Goal: Communication & Community: Answer question/provide support

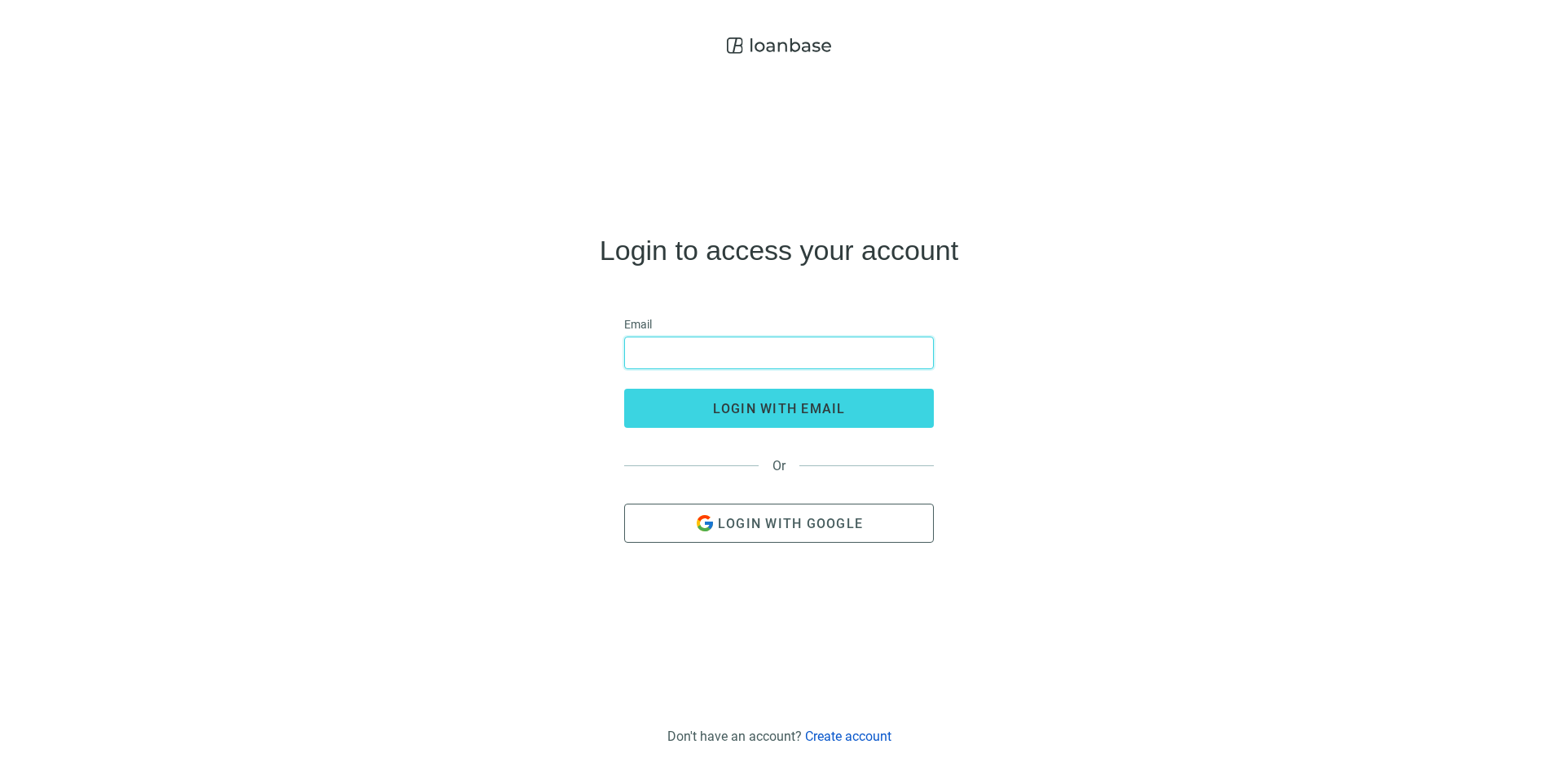
click at [725, 345] on input "email" at bounding box center [779, 352] width 288 height 31
click at [779, 348] on input "****" at bounding box center [779, 352] width 288 height 31
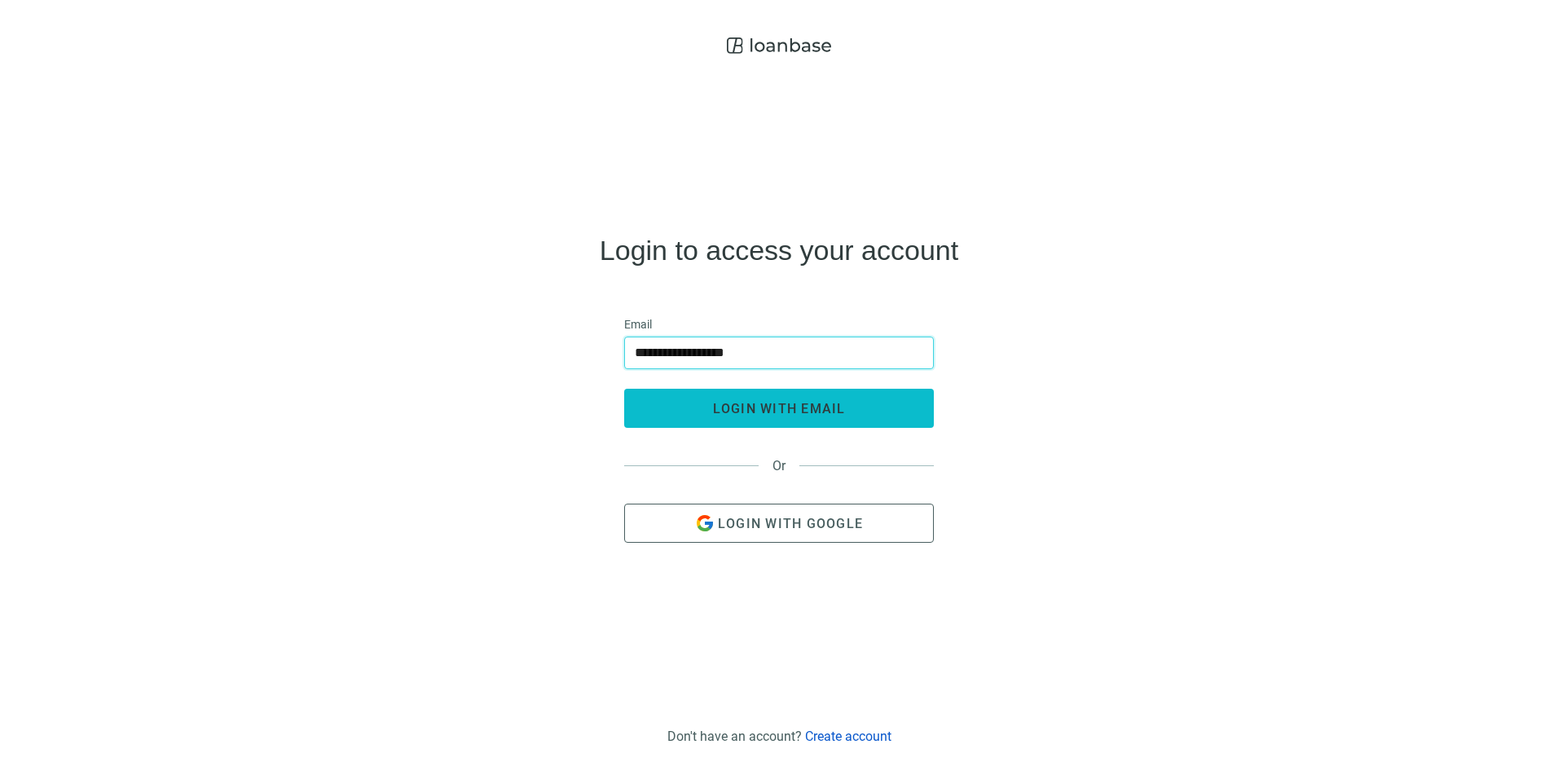
type input "**********"
click at [783, 401] on span "login with email" at bounding box center [779, 408] width 133 height 16
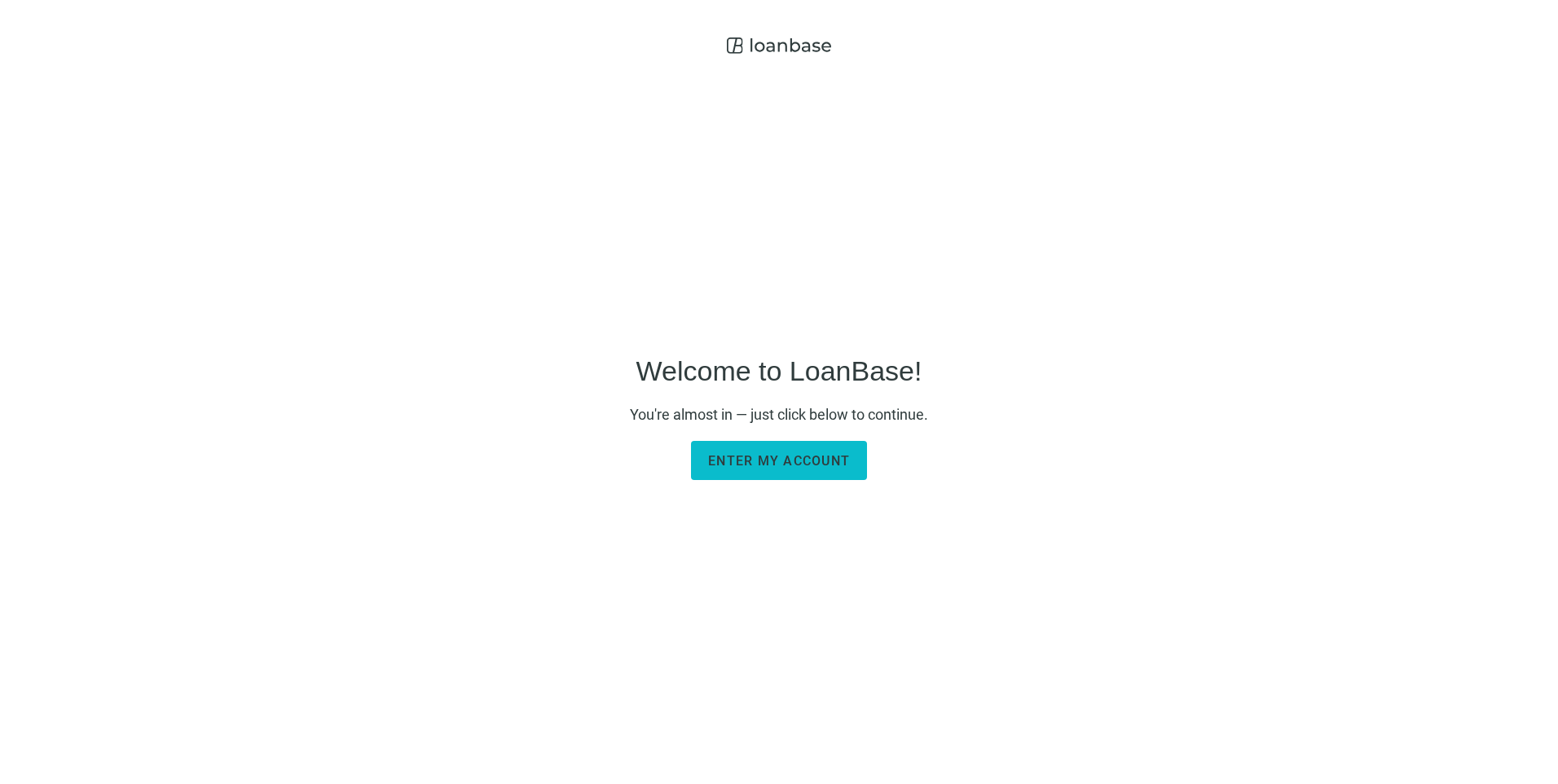
click at [835, 466] on span "Enter my account" at bounding box center [779, 461] width 142 height 16
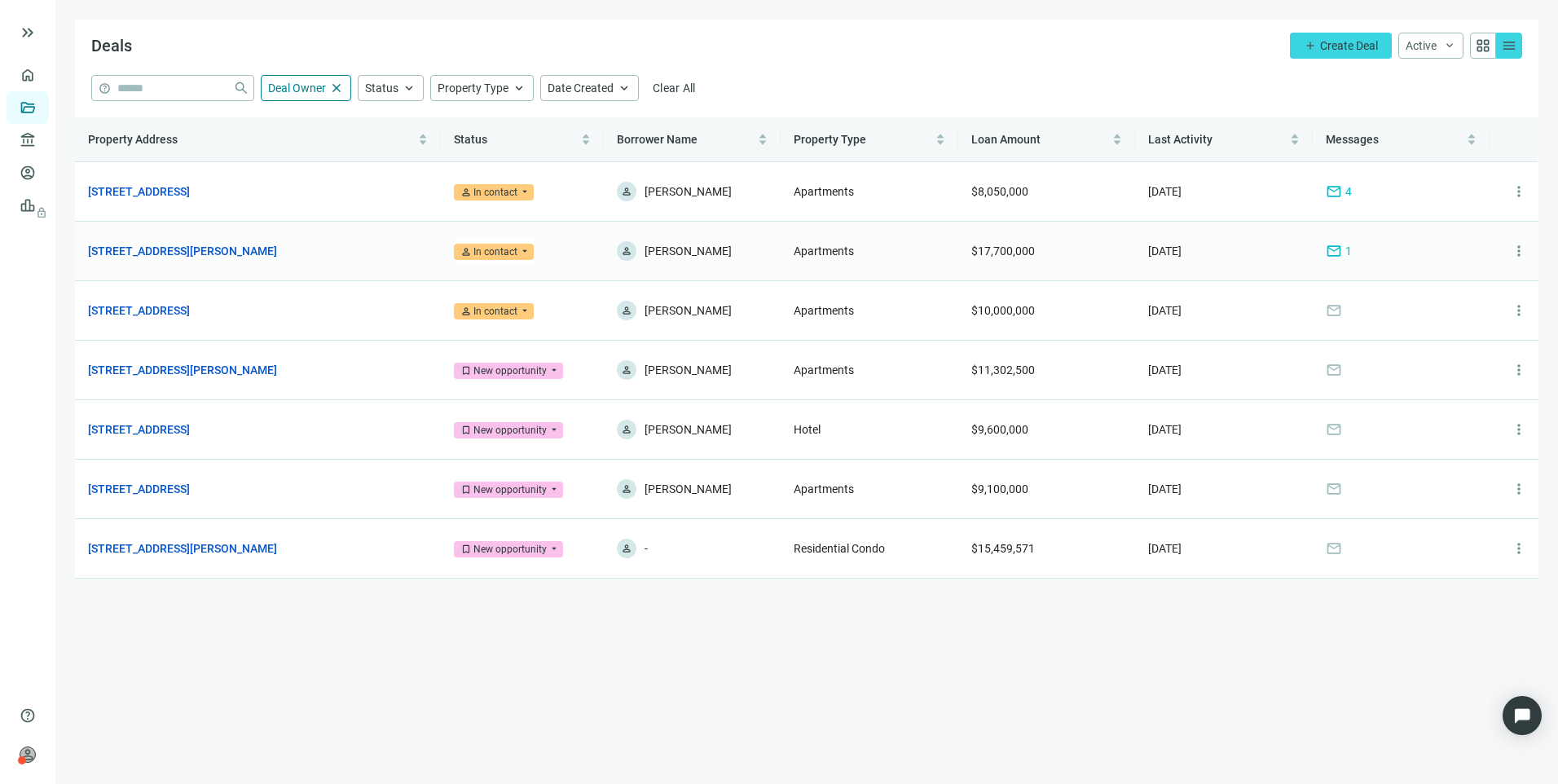
click at [1330, 251] on span "mail" at bounding box center [1334, 250] width 16 height 16
click at [1328, 191] on span "mail" at bounding box center [1334, 191] width 16 height 16
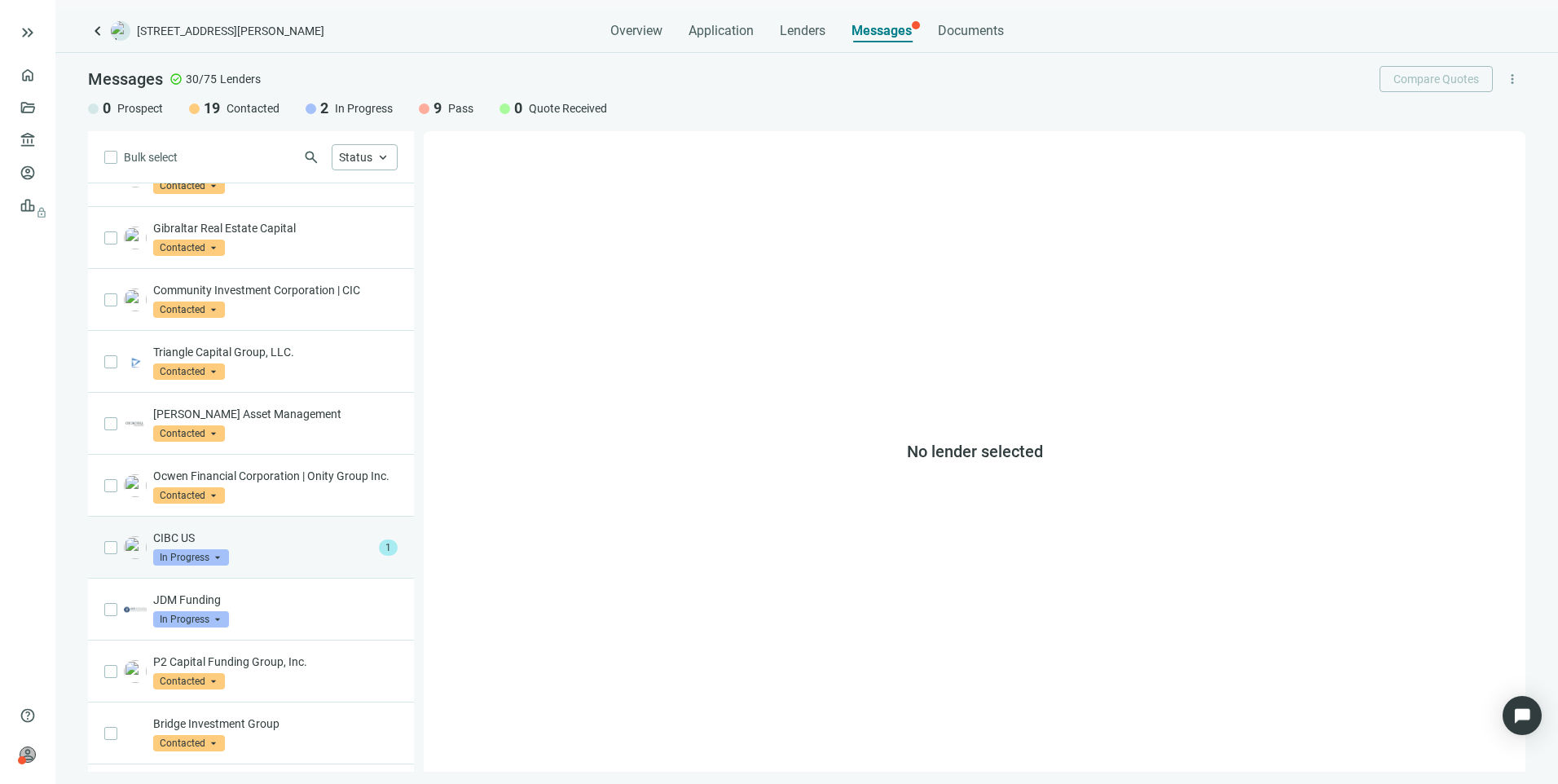
scroll to position [163, 0]
click at [291, 563] on div "CIBC US In Progress arrow_drop_down" at bounding box center [263, 546] width 219 height 36
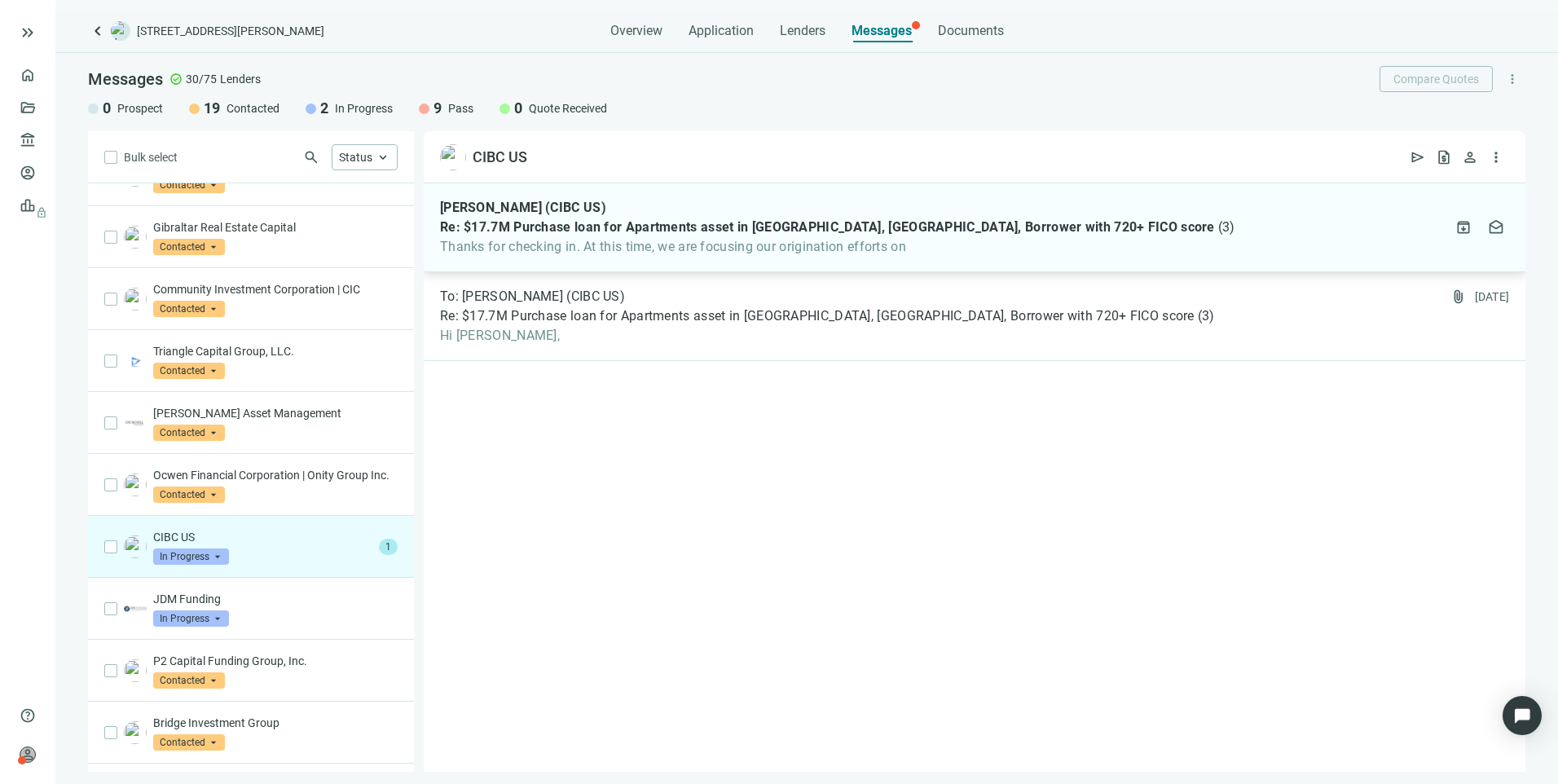
click at [747, 262] on div "Karen Case (CIBC US) Re: $17.7M Purchase loan for Apartments asset in Robinson,…" at bounding box center [974, 228] width 1102 height 89
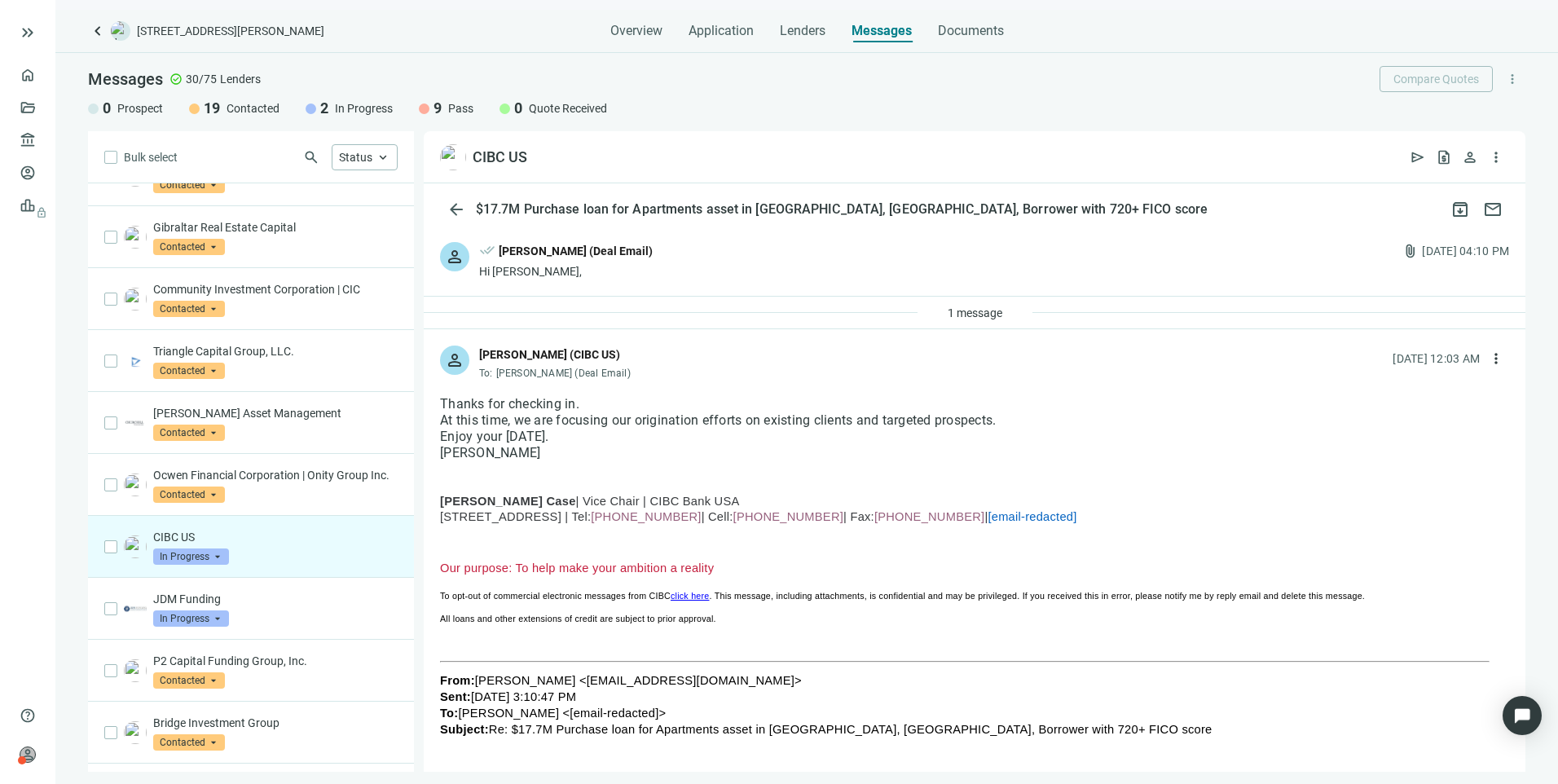
click at [182, 564] on span "In Progress" at bounding box center [191, 556] width 76 height 16
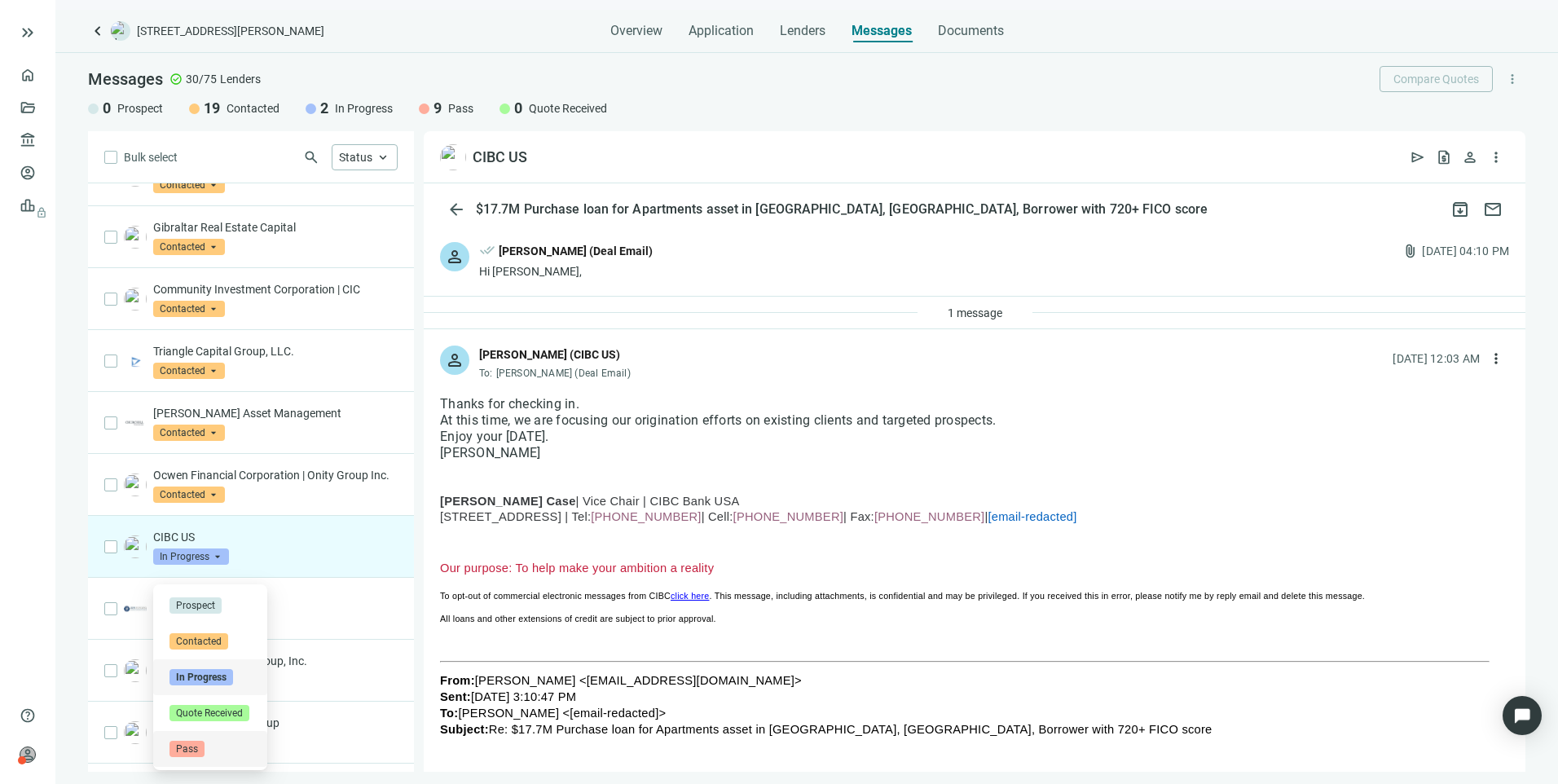
click at [192, 744] on span "Pass" at bounding box center [187, 749] width 35 height 16
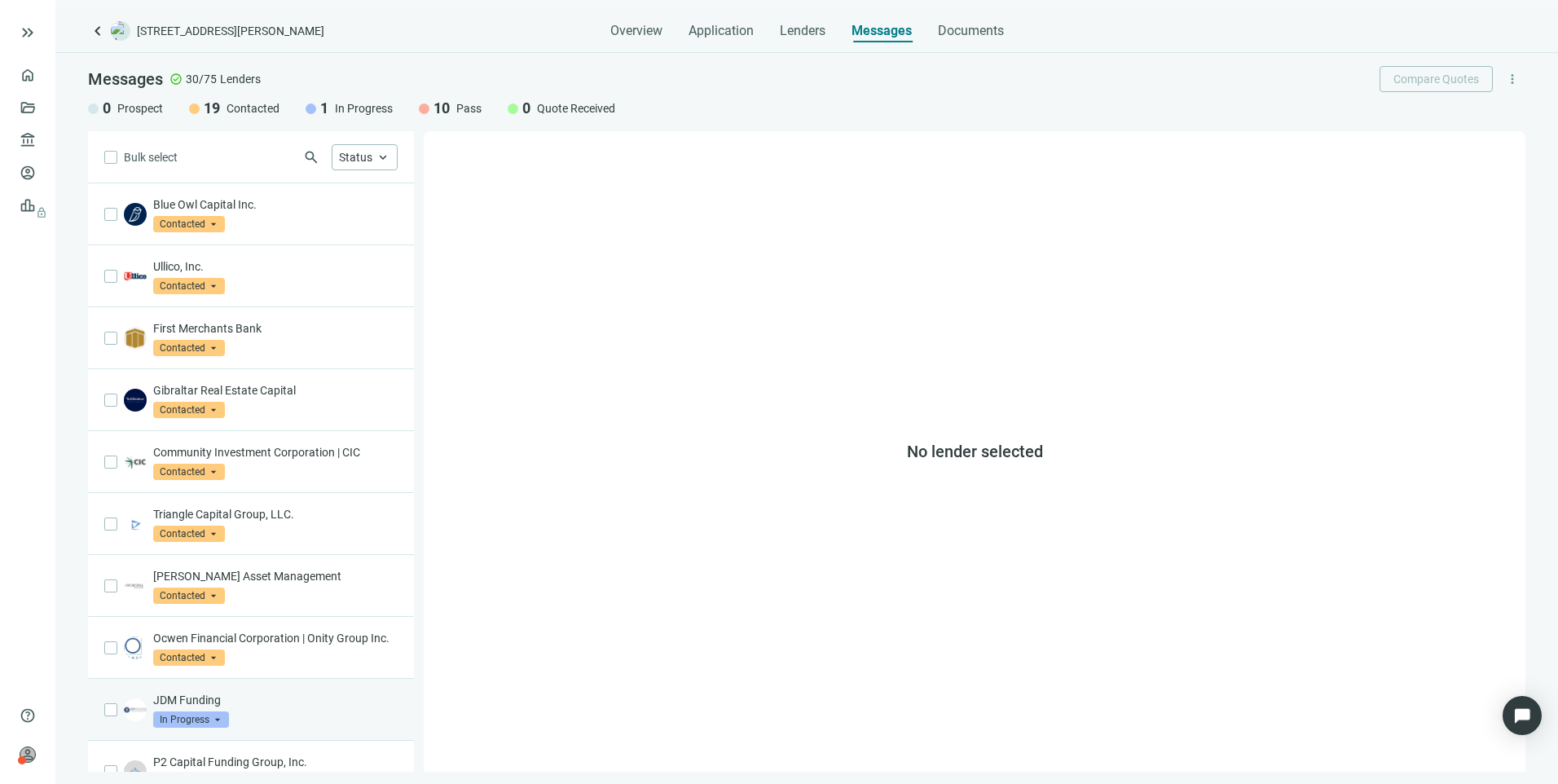
click at [294, 705] on div "JDM Funding In Progress arrow_drop_down" at bounding box center [251, 709] width 326 height 62
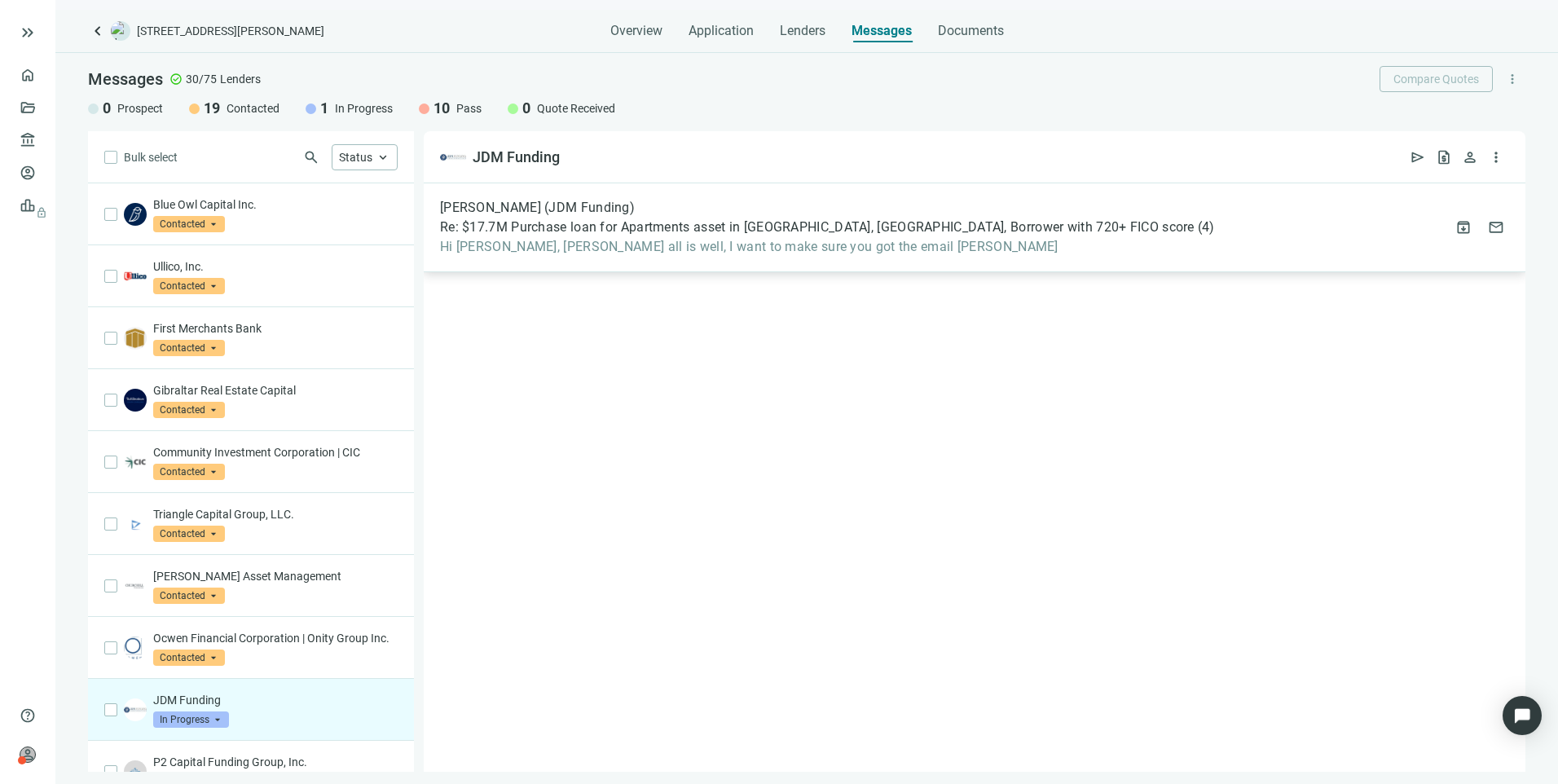
click at [605, 258] on div "Nick Minot (JDM Funding) Re: $17.7M Purchase loan for Apartments asset in Robin…" at bounding box center [974, 228] width 1102 height 89
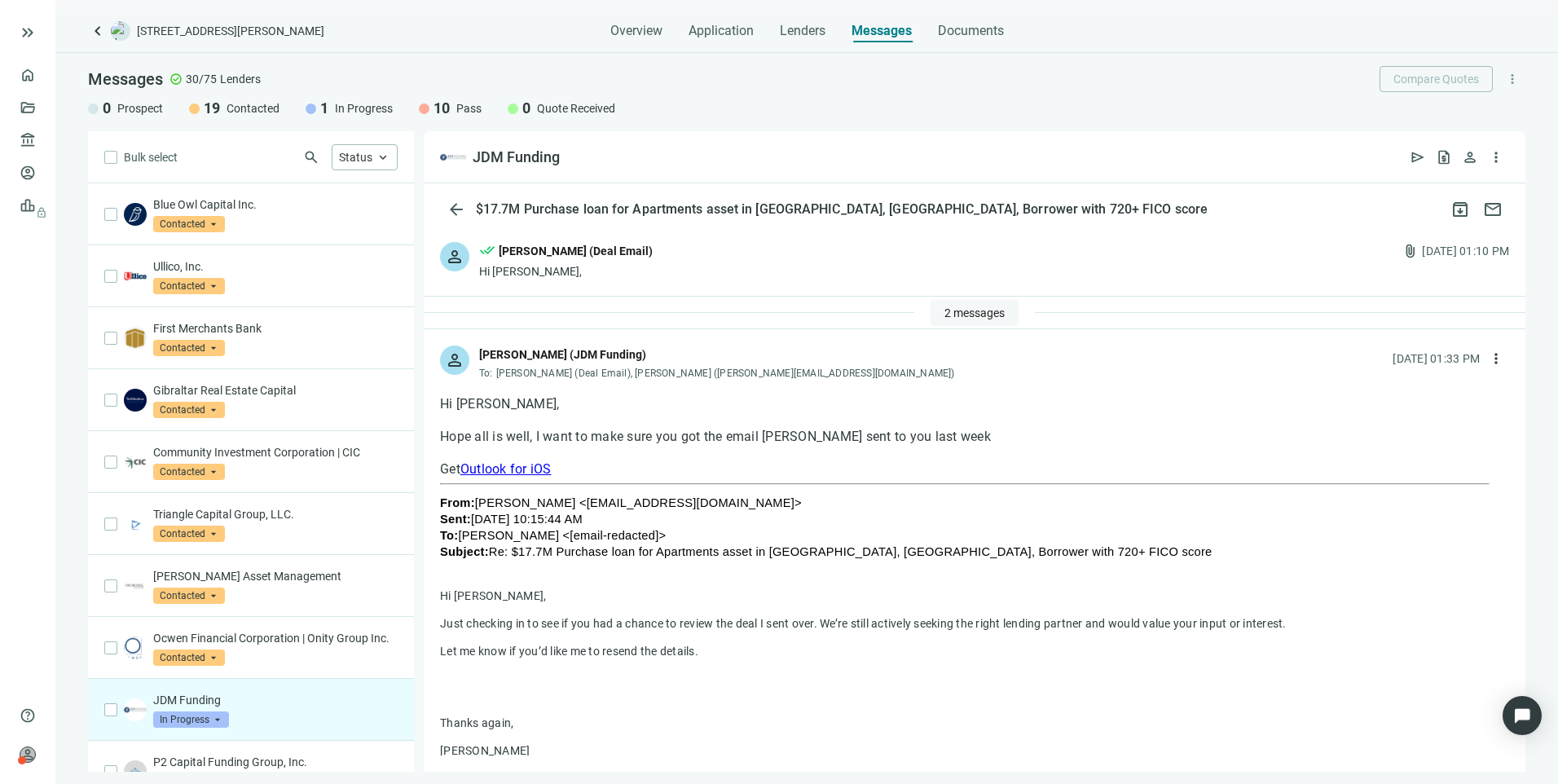
click at [972, 307] on span "2 messages" at bounding box center [975, 312] width 60 height 13
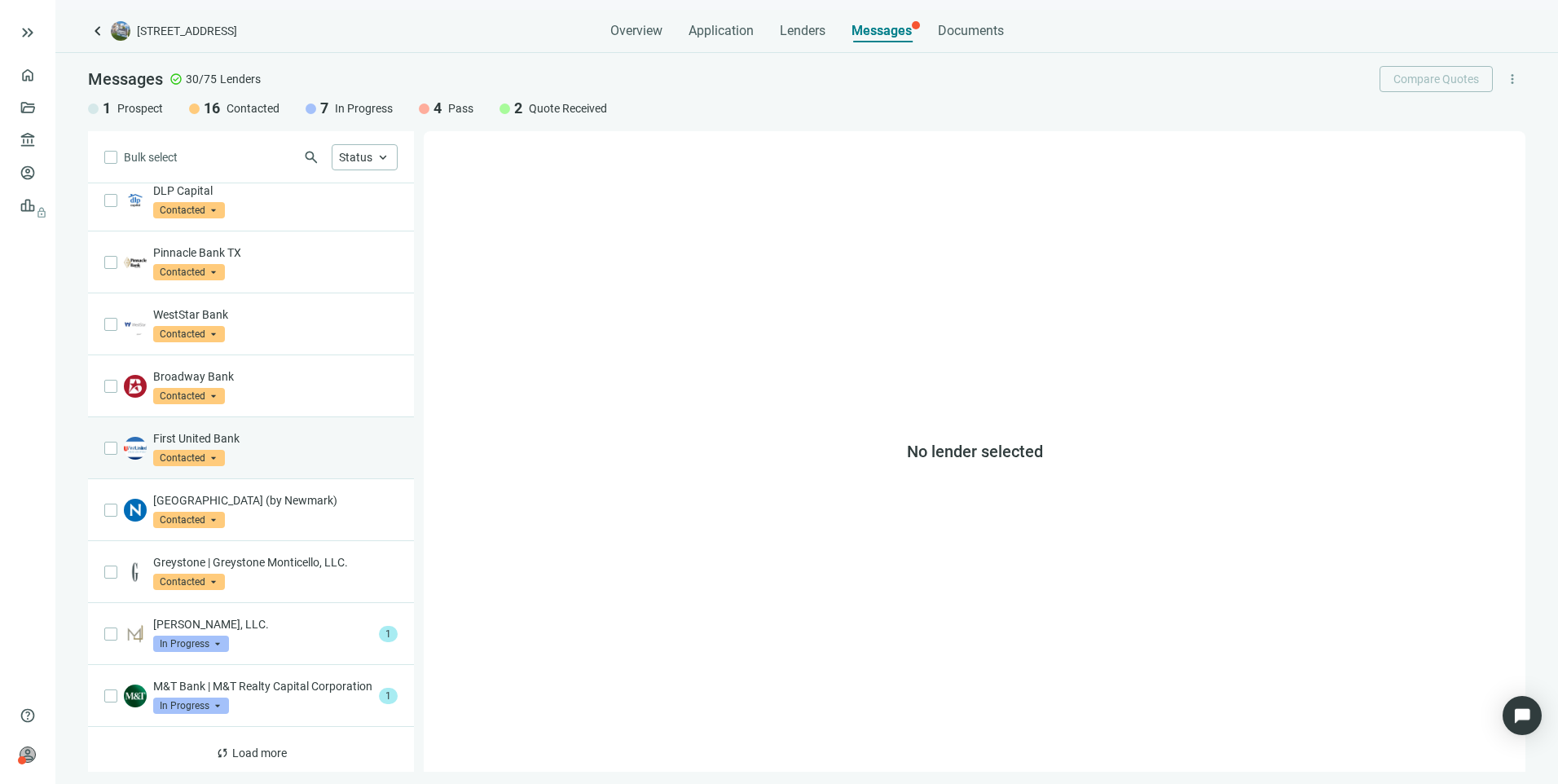
scroll to position [735, 0]
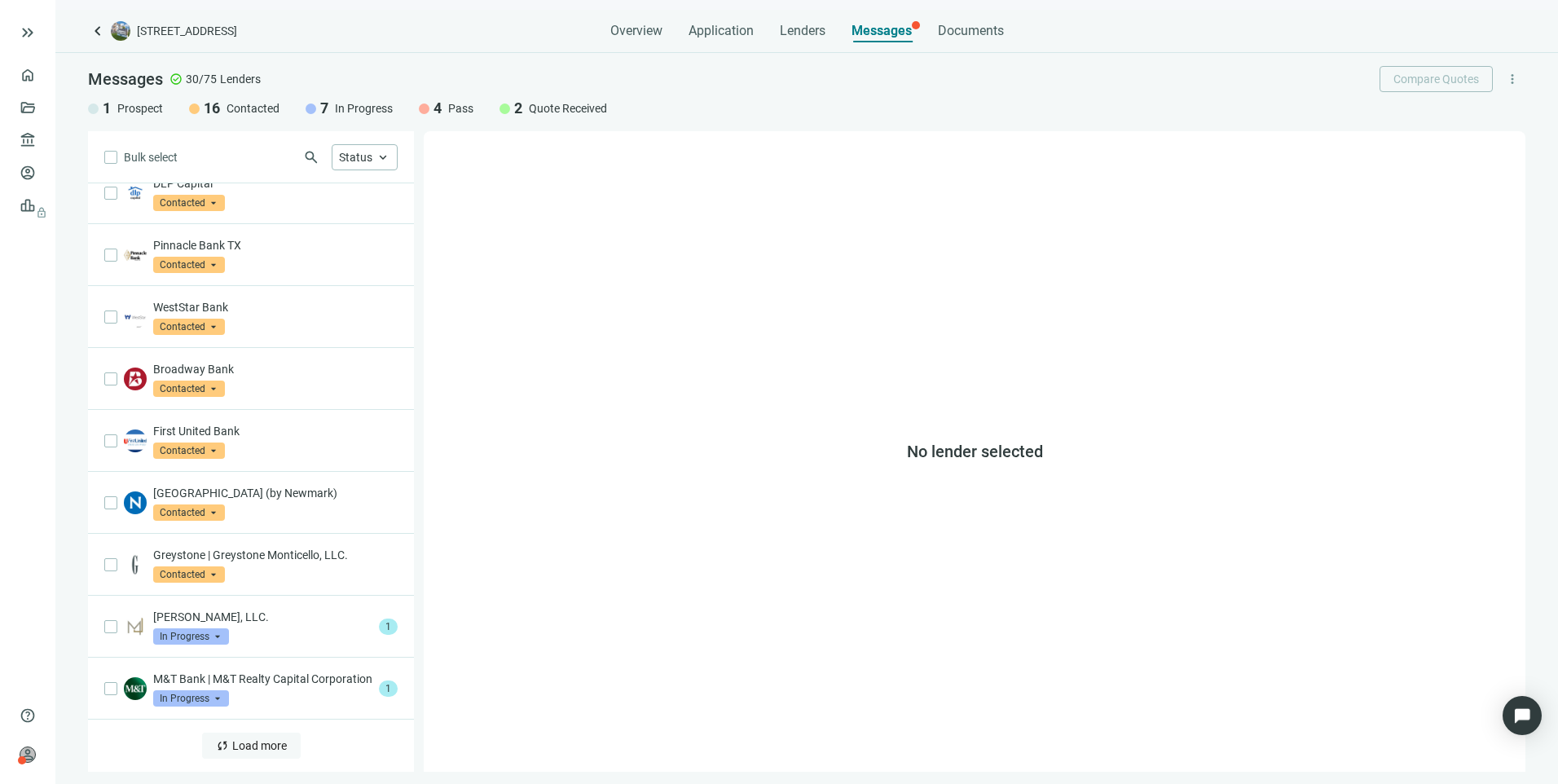
click at [251, 749] on span "Load more" at bounding box center [259, 745] width 55 height 13
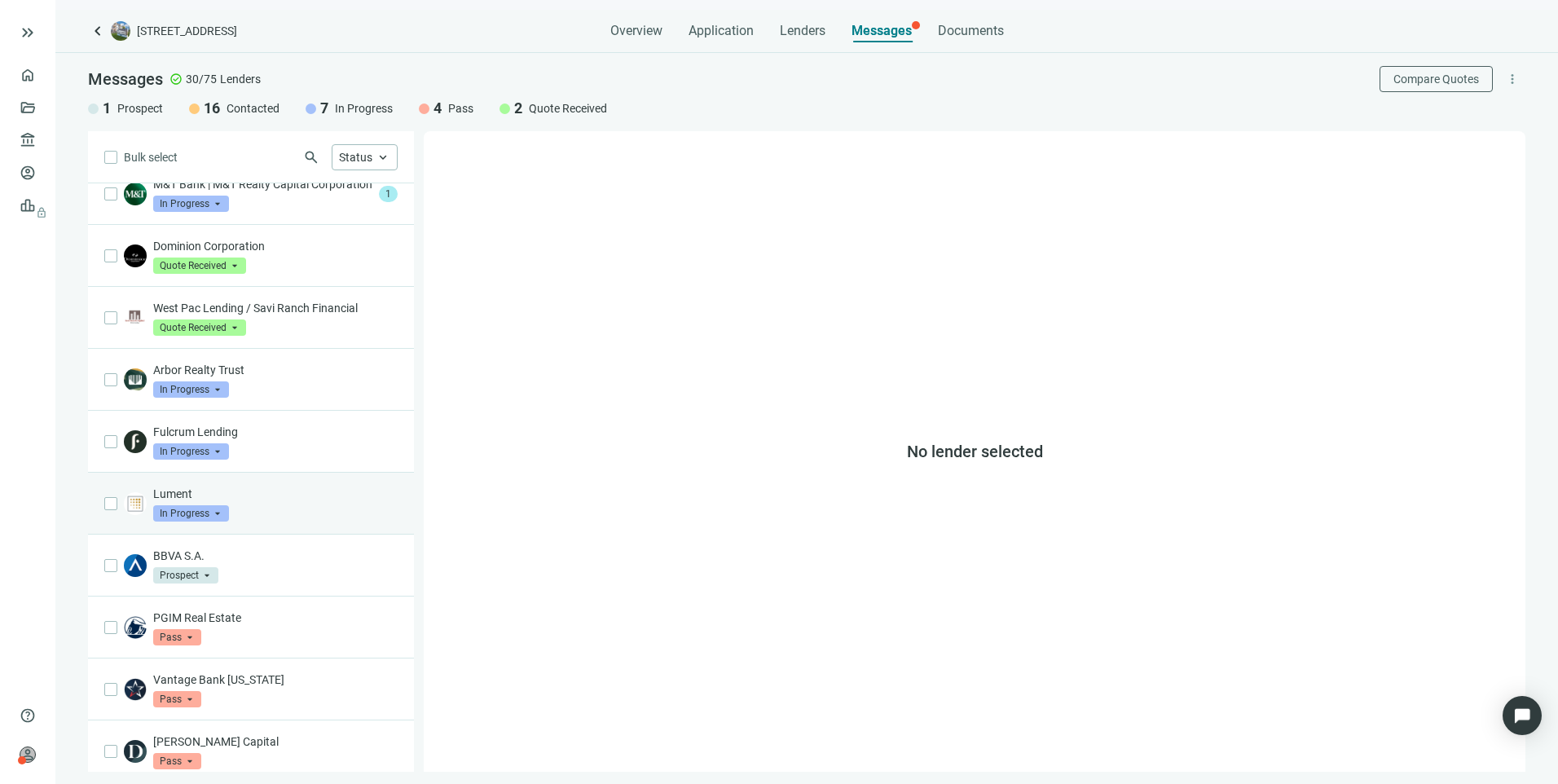
scroll to position [1057, 0]
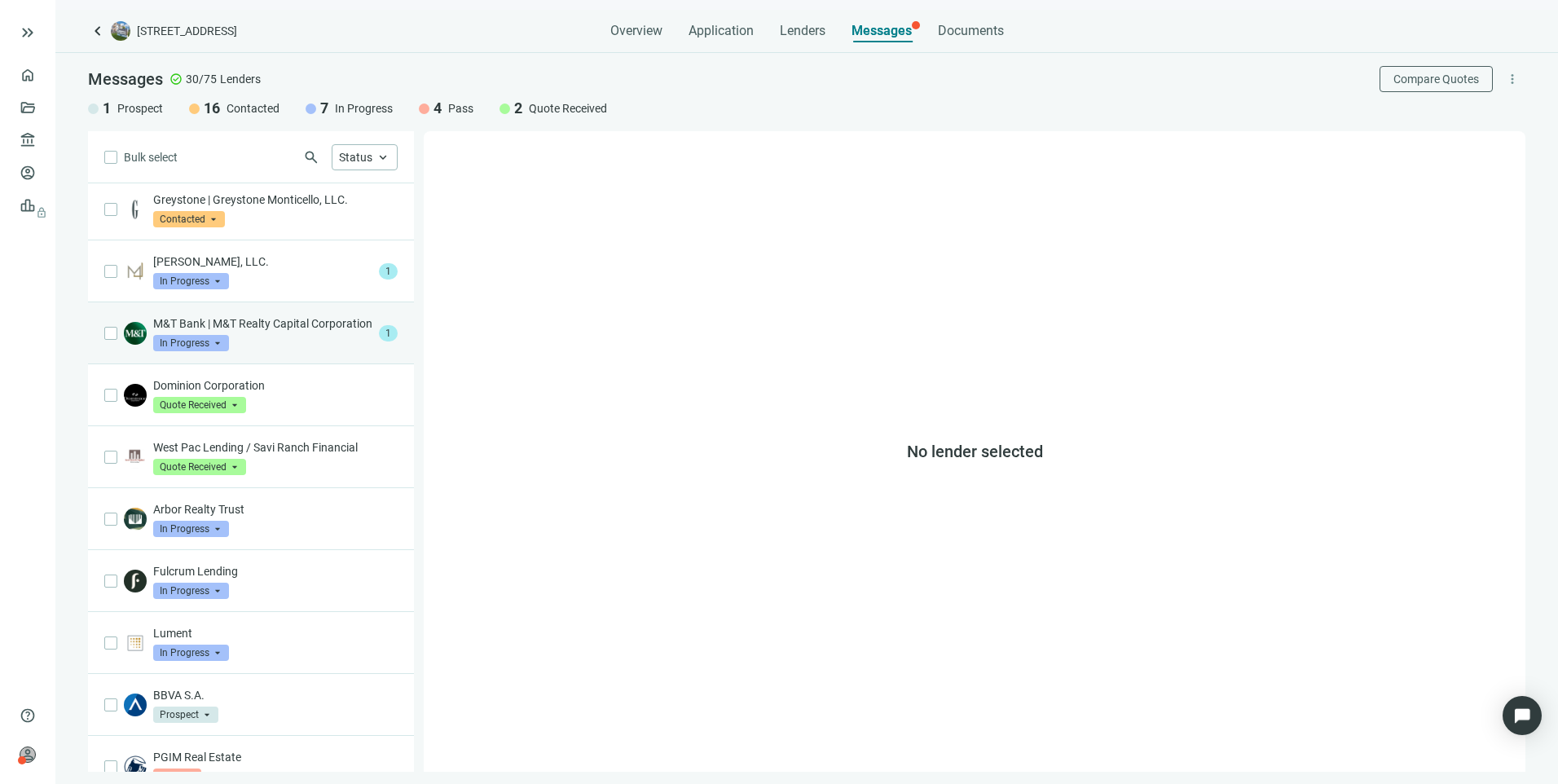
click at [303, 332] on p "M&T Bank | M&T Realty Capital Corporation" at bounding box center [263, 323] width 219 height 16
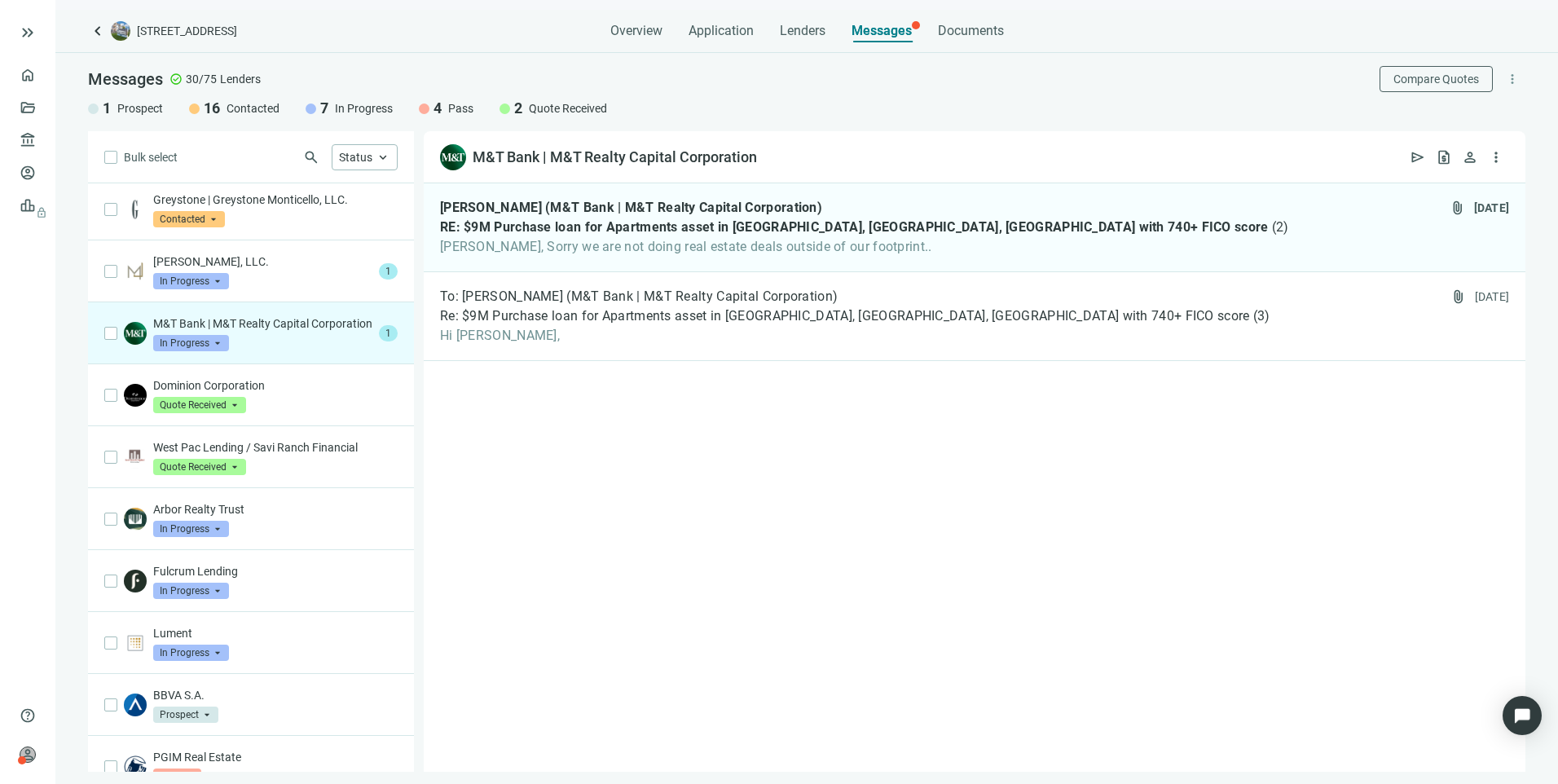
click at [209, 351] on span "In Progress" at bounding box center [191, 343] width 76 height 16
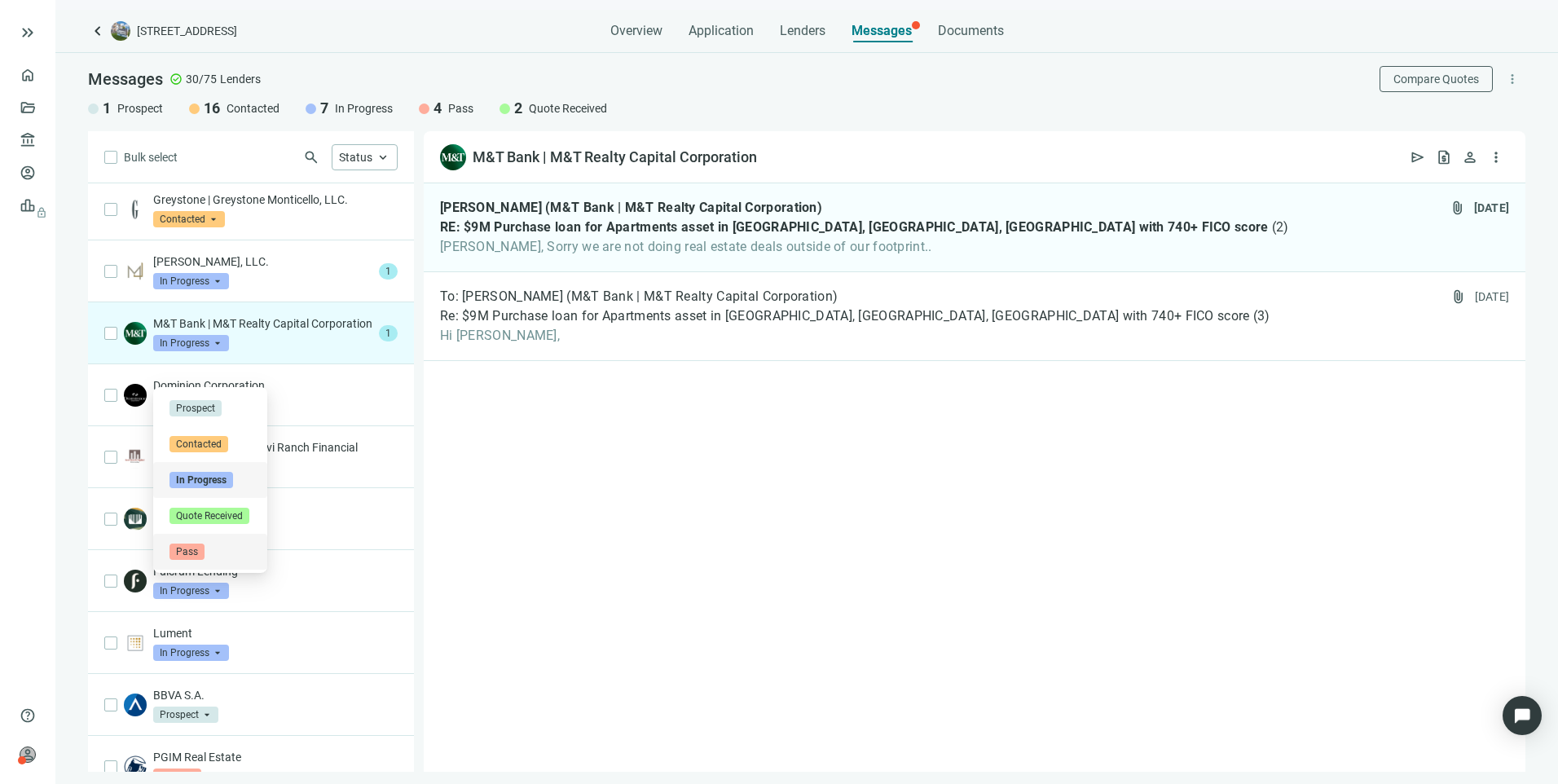
click at [184, 553] on span "Pass" at bounding box center [187, 551] width 35 height 16
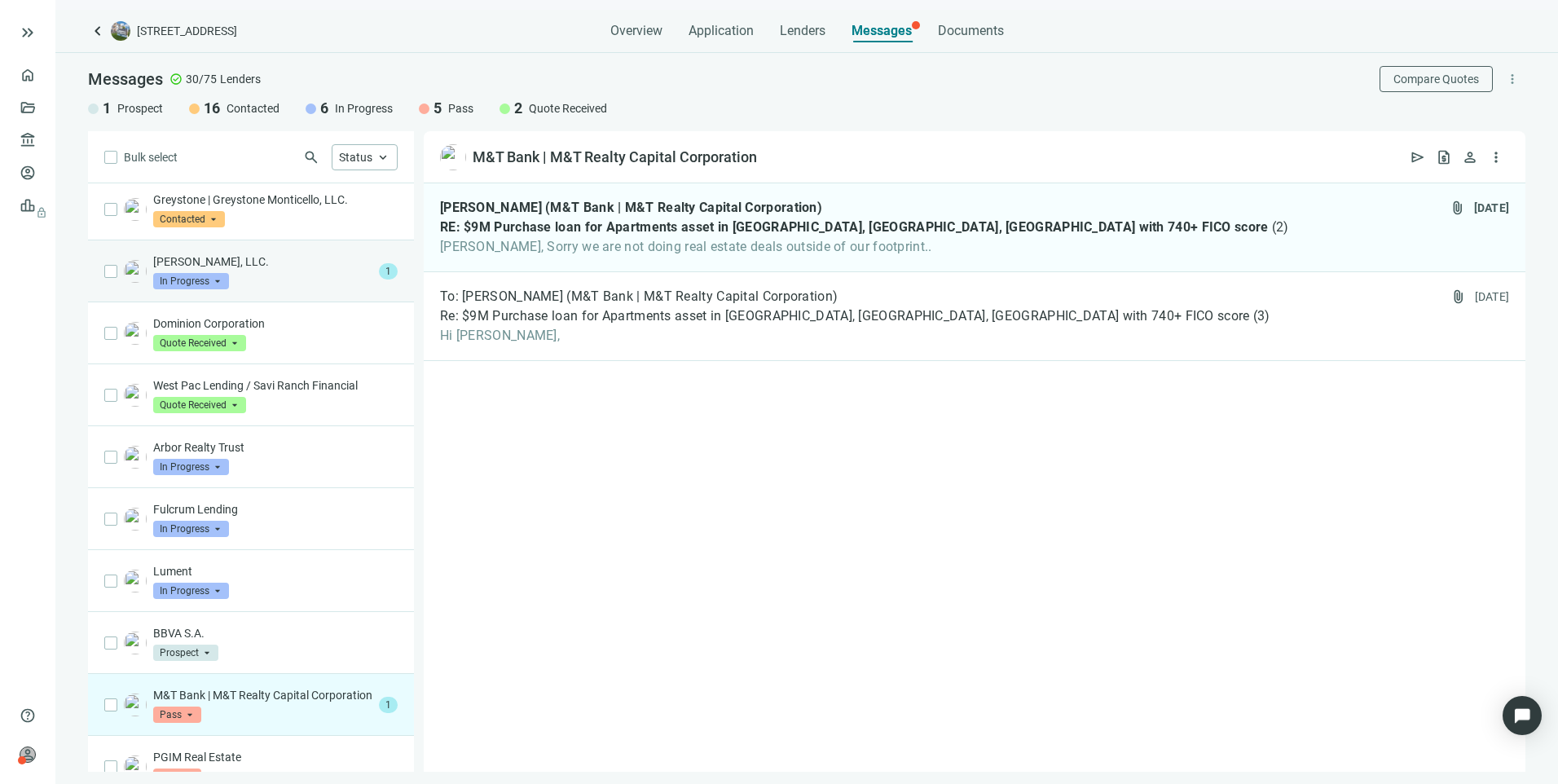
click at [296, 270] on p "[PERSON_NAME], LLC." at bounding box center [263, 261] width 219 height 16
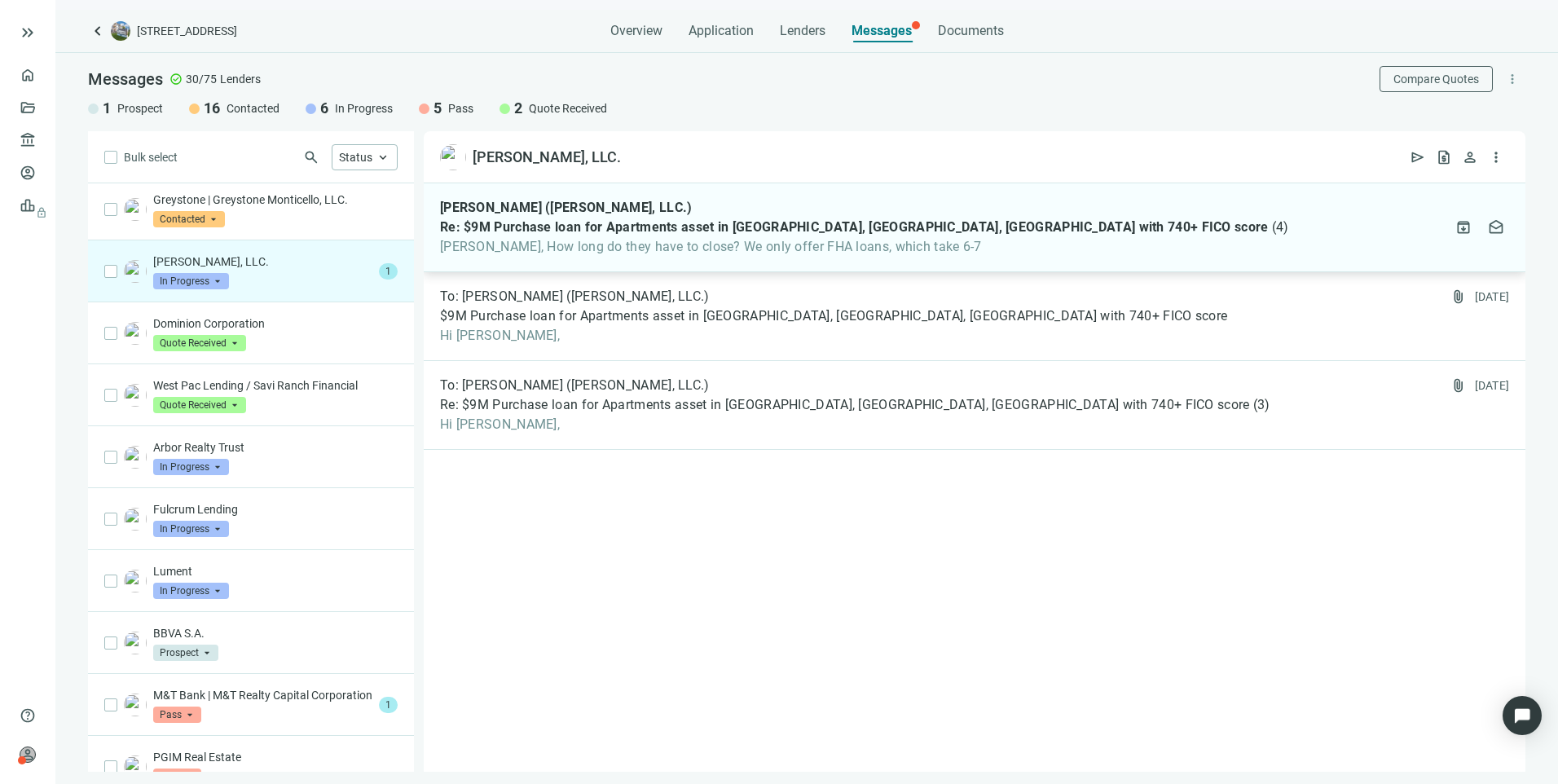
click at [698, 256] on div "Mike Backman (Mason Joseph, LLC.) Re: $9M Purchase loan for Apartments asset in…" at bounding box center [974, 228] width 1102 height 89
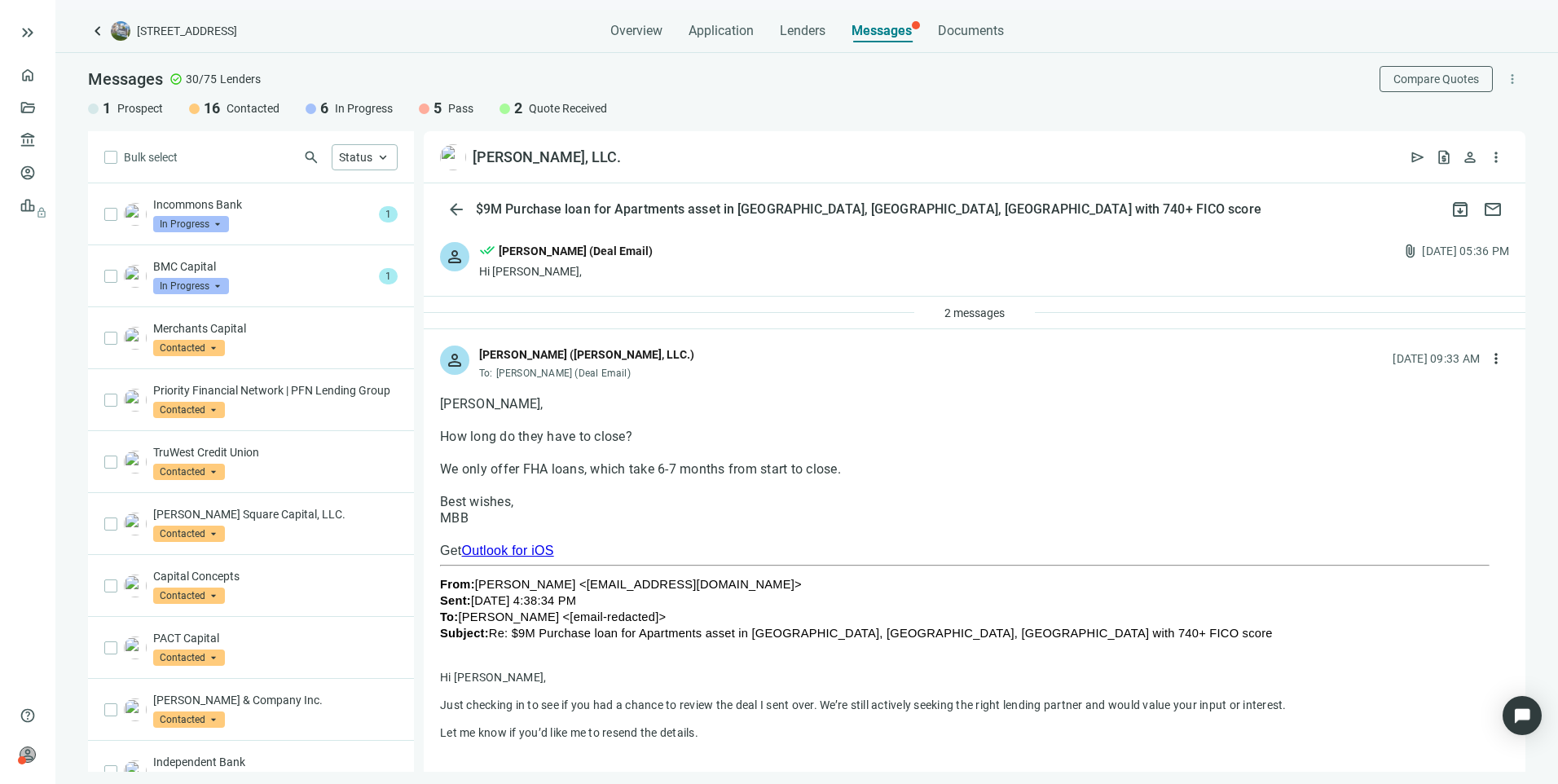
click at [332, 287] on div "BMC Capital In Progress arrow_drop_down" at bounding box center [263, 276] width 219 height 36
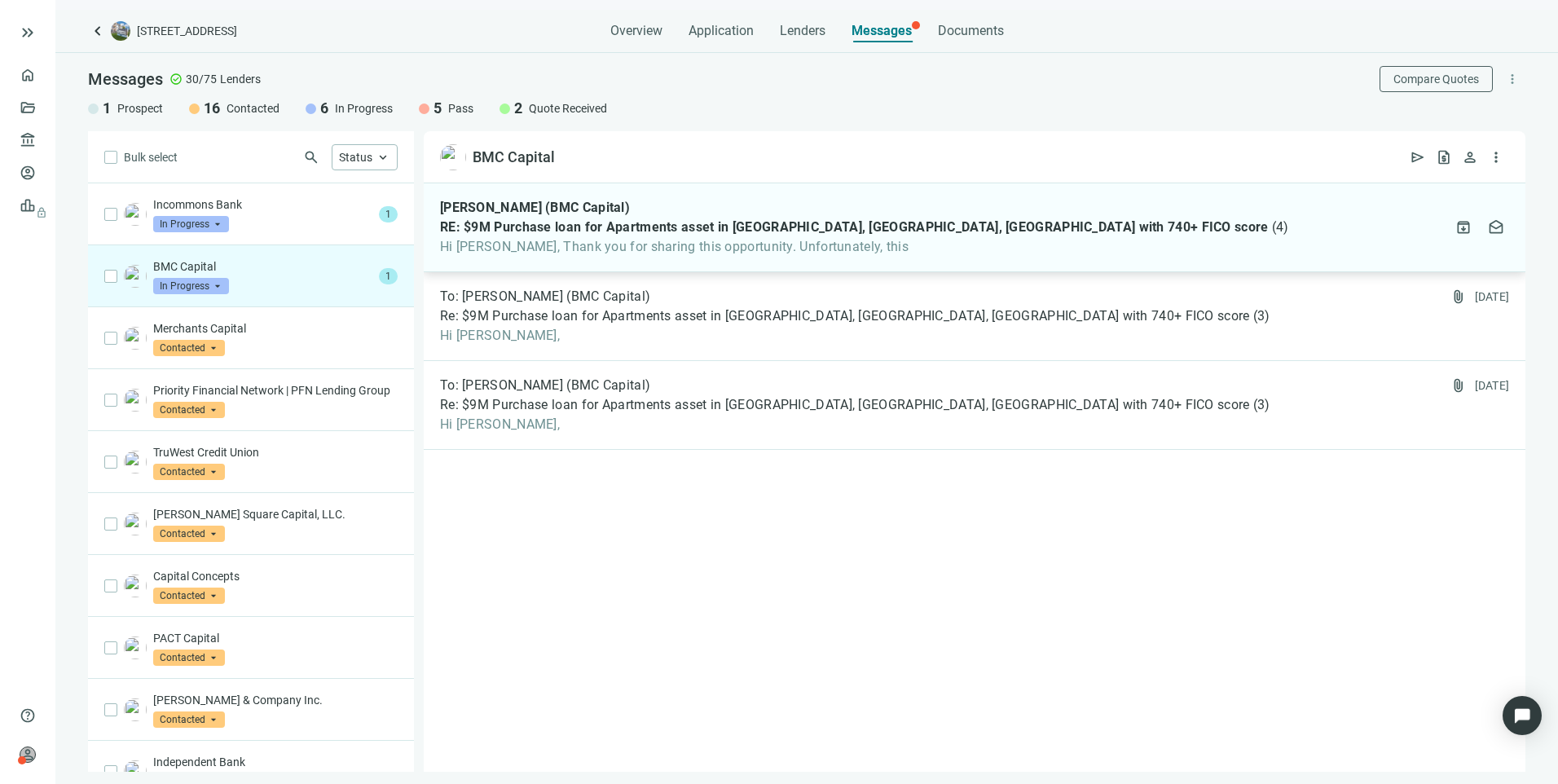
click at [594, 259] on div "Kristian H (BMC Capital) RE: $9M Purchase loan for Apartments asset in Fort Wor…" at bounding box center [974, 228] width 1102 height 89
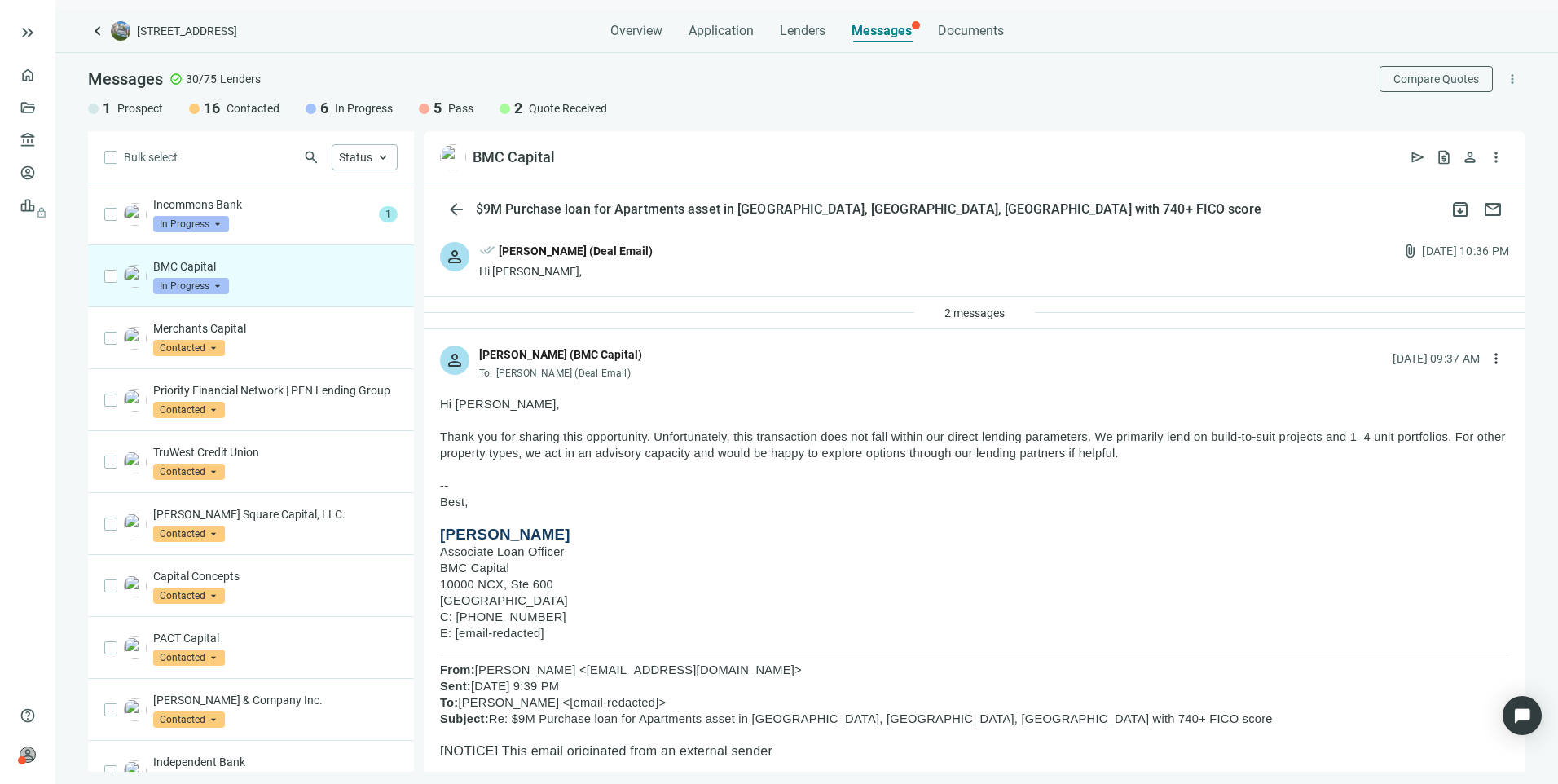
click at [207, 280] on span "In Progress" at bounding box center [191, 286] width 76 height 16
click at [194, 462] on span "Pass" at bounding box center [187, 462] width 35 height 16
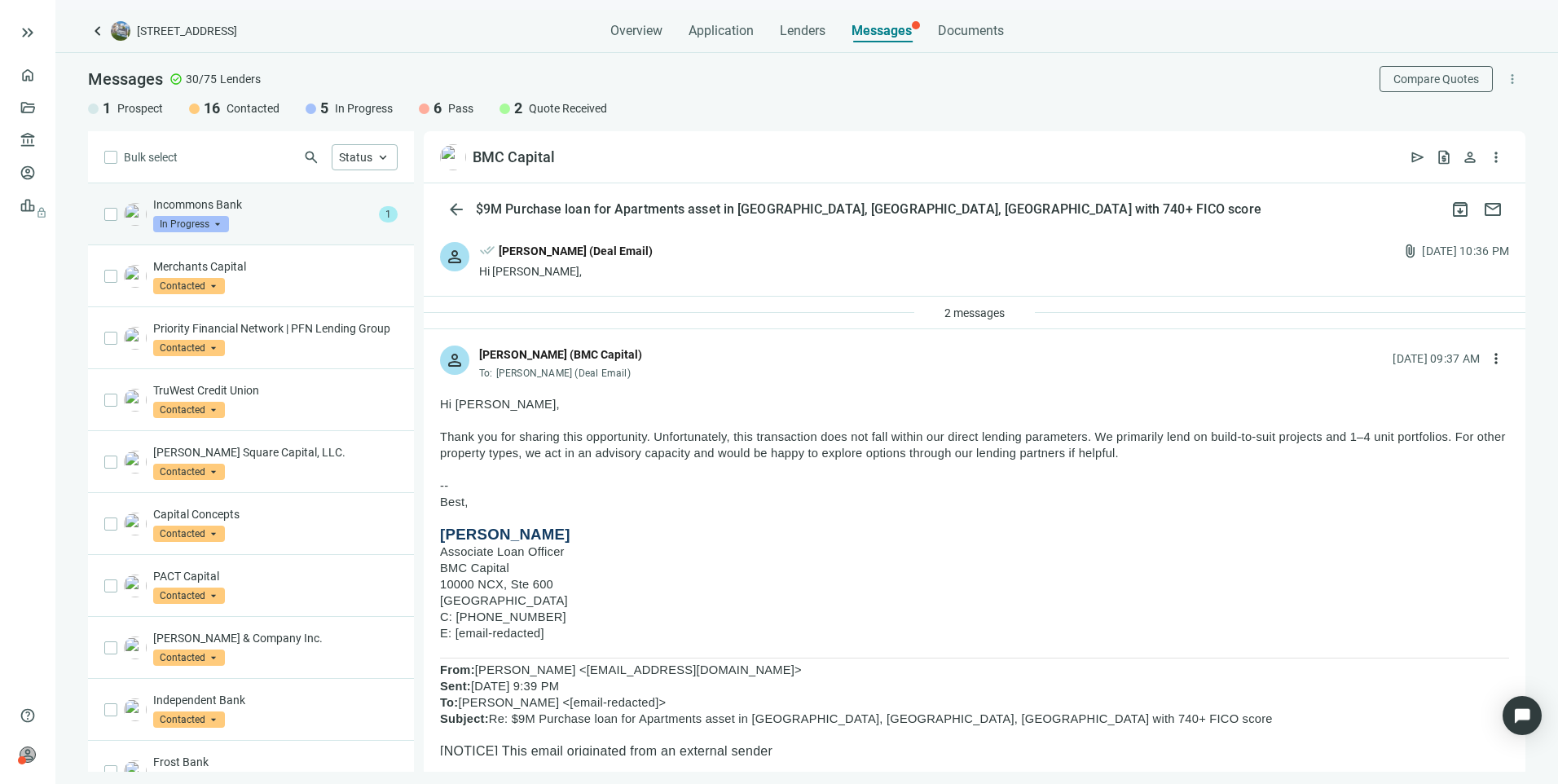
click at [289, 221] on div "Incommons Bank In Progress arrow_drop_down" at bounding box center [263, 214] width 219 height 36
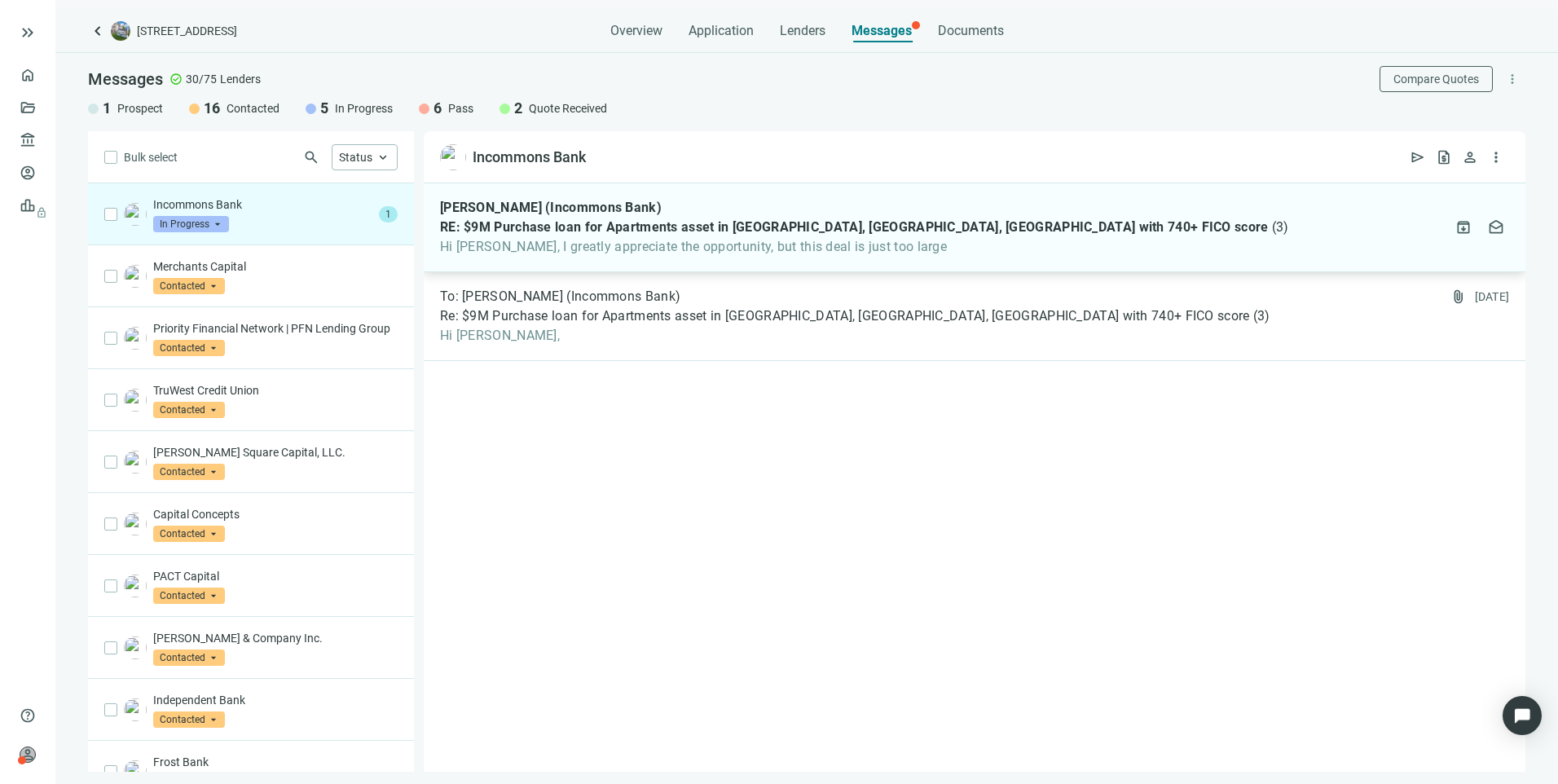
click at [674, 258] on div "Kirk Stonerock (Incommons Bank) RE: $9M Purchase loan for Apartments asset in F…" at bounding box center [974, 228] width 1102 height 89
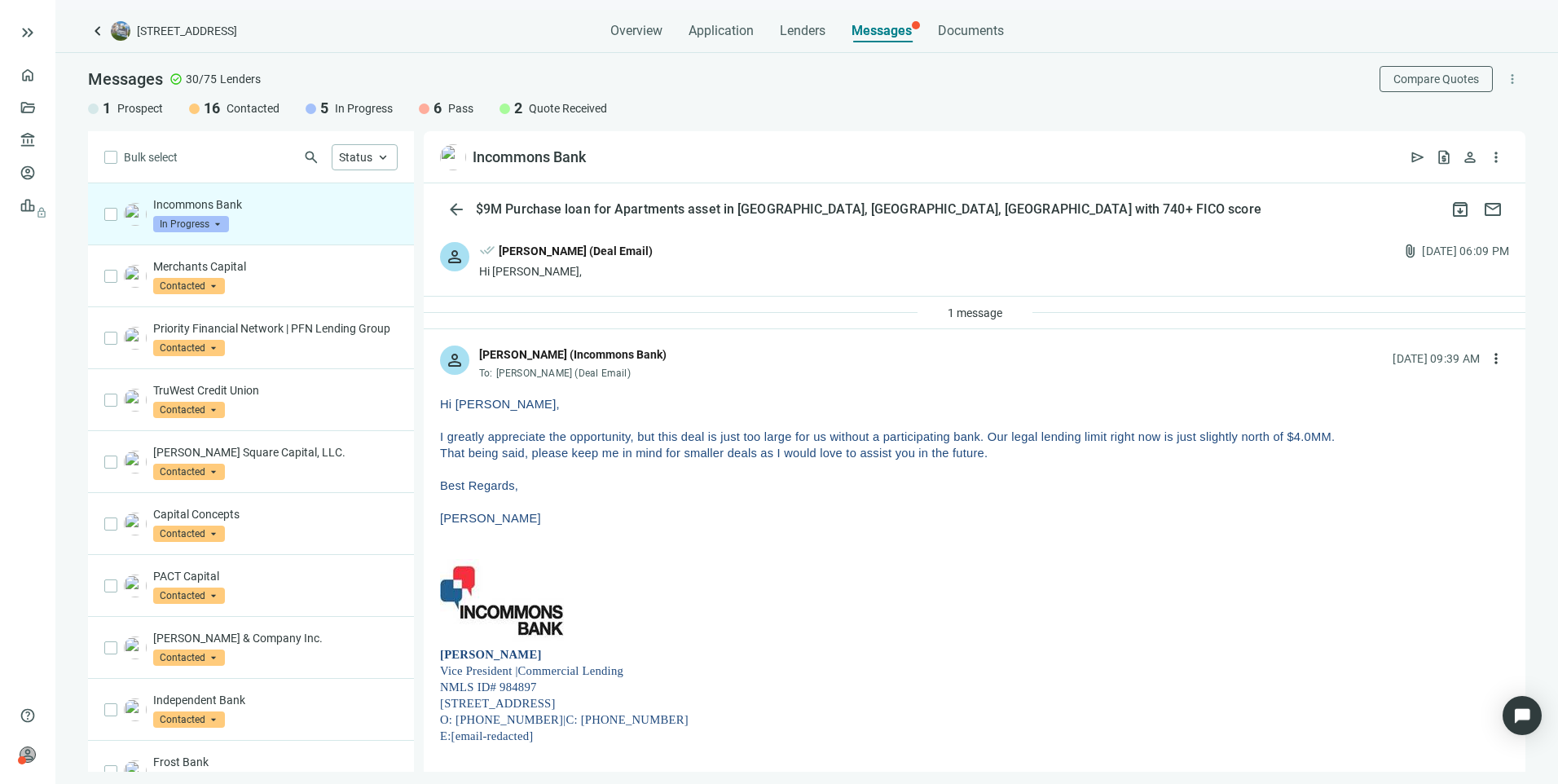
click at [206, 228] on span "In Progress" at bounding box center [191, 224] width 76 height 16
click at [187, 401] on span "Pass" at bounding box center [187, 399] width 35 height 16
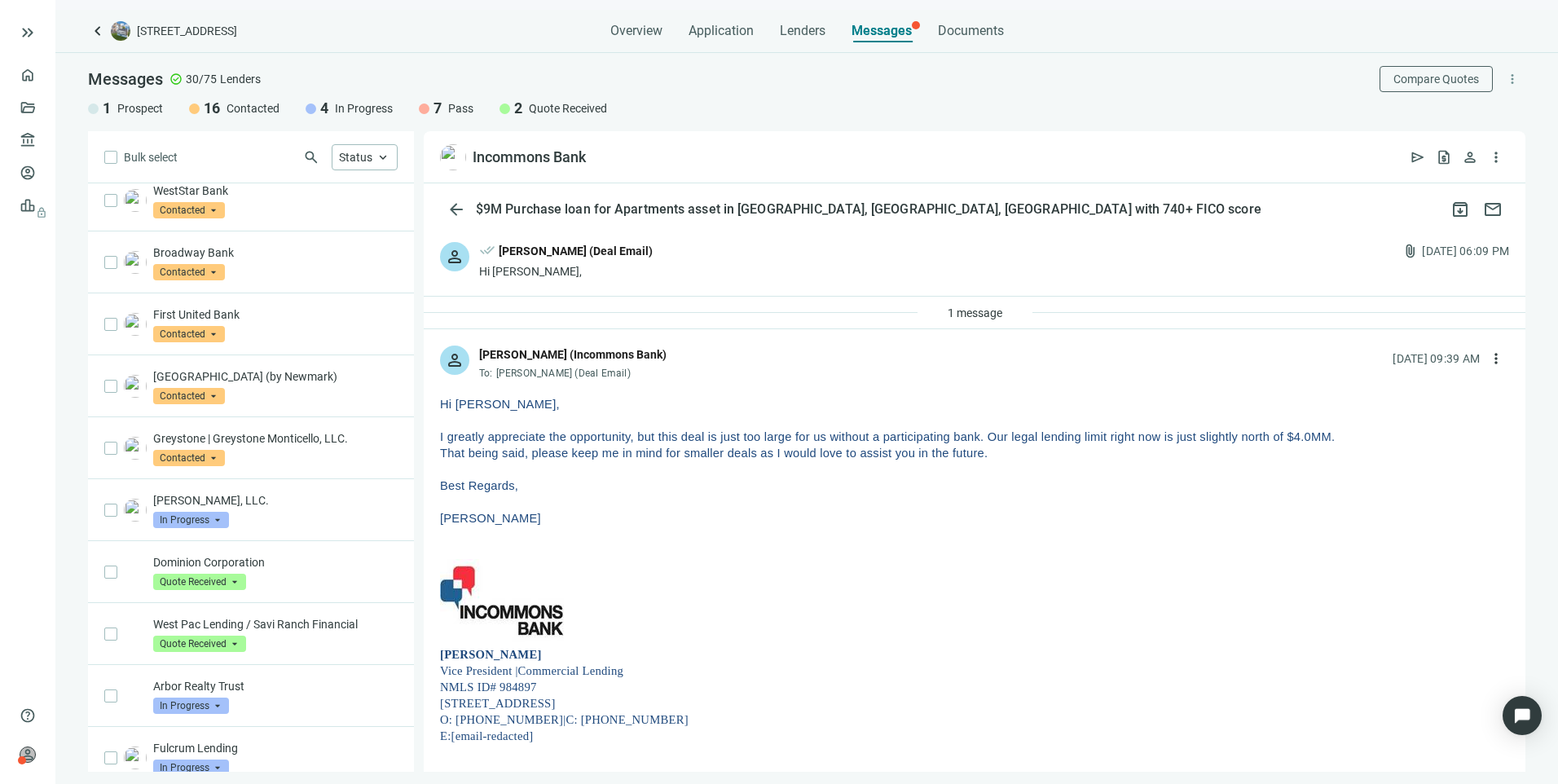
scroll to position [896, 0]
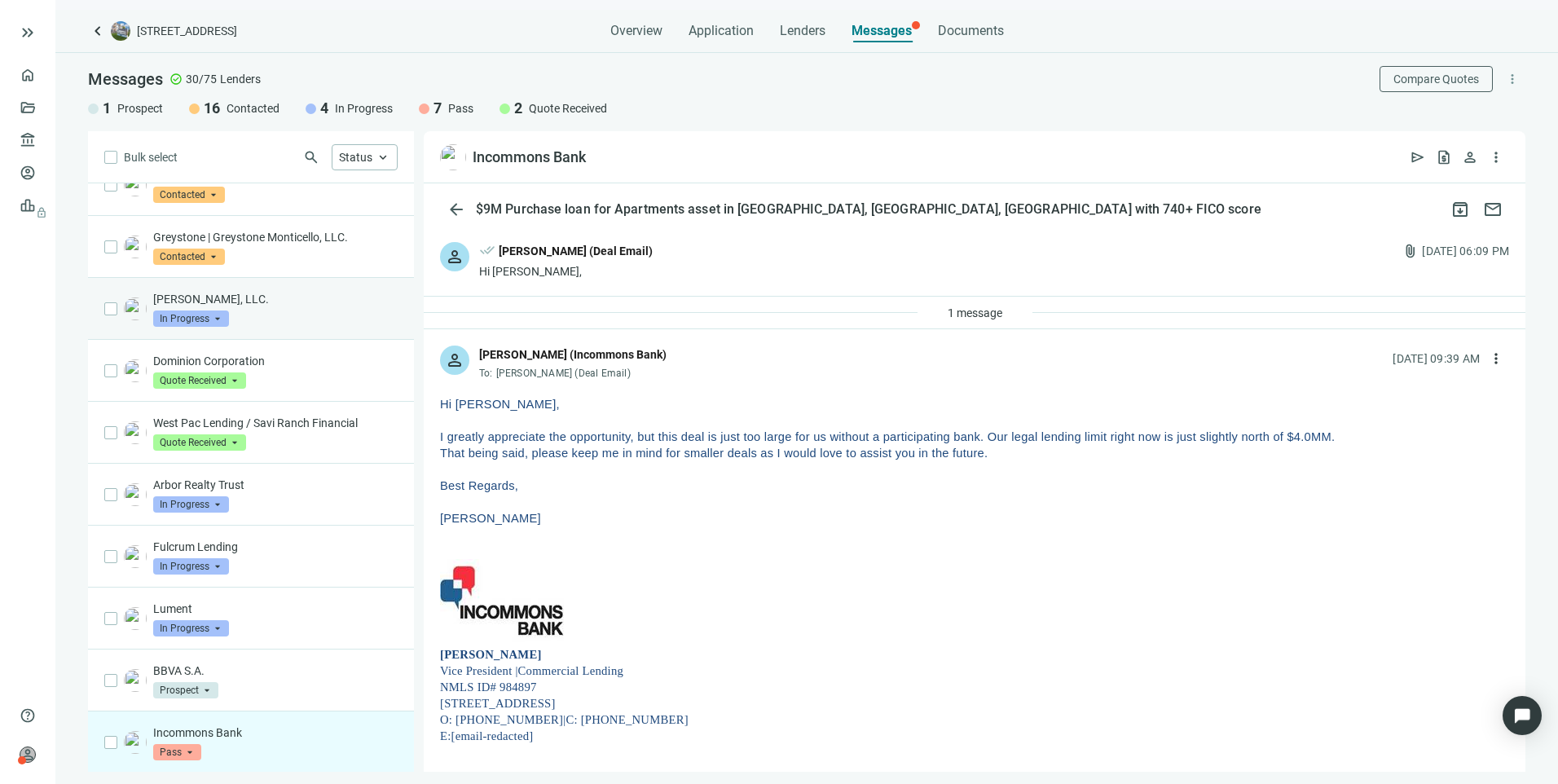
click at [262, 307] on p "[PERSON_NAME], LLC." at bounding box center [275, 299] width 244 height 16
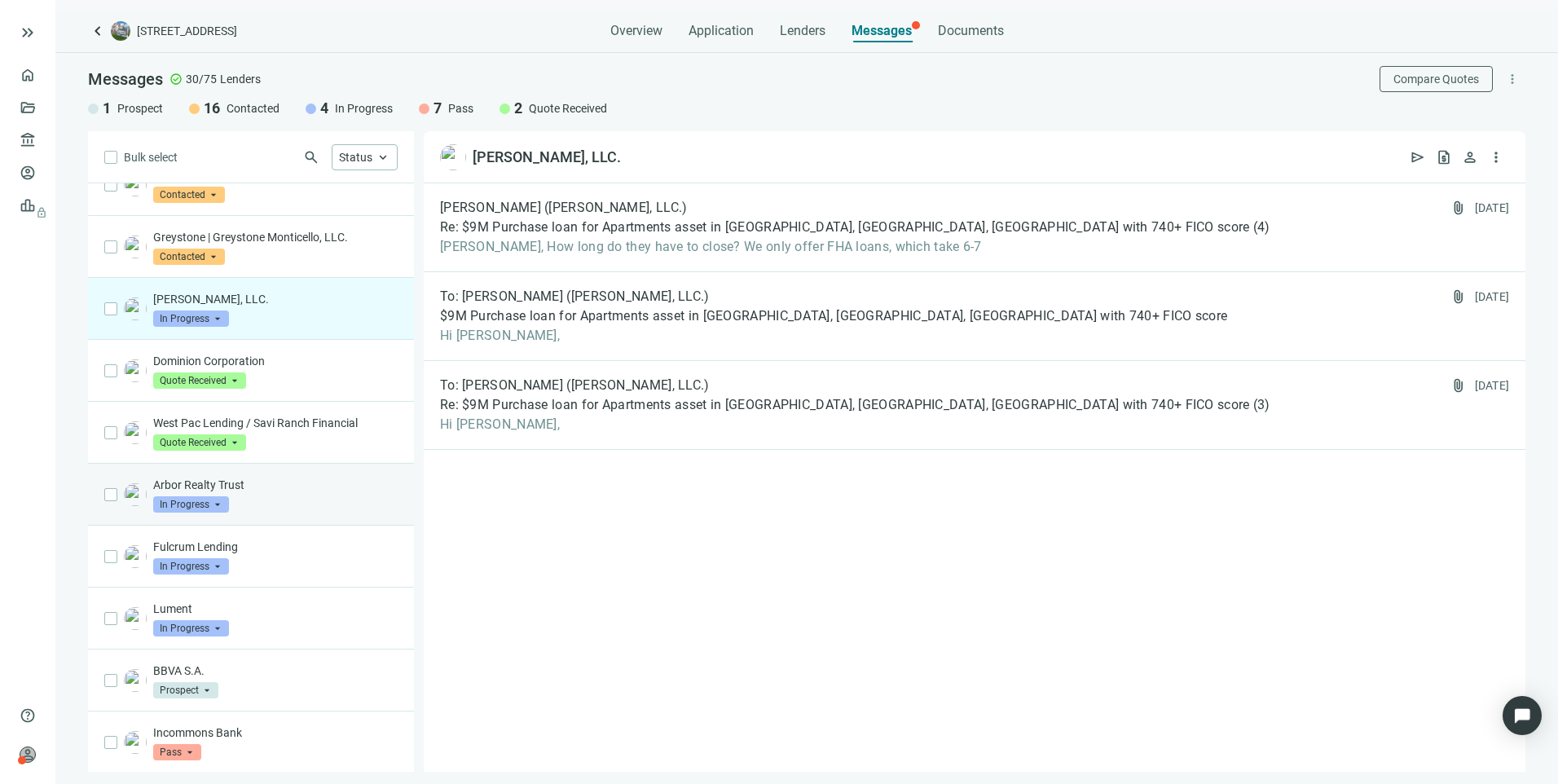
click at [308, 493] on p "Arbor Realty Trust" at bounding box center [275, 484] width 244 height 16
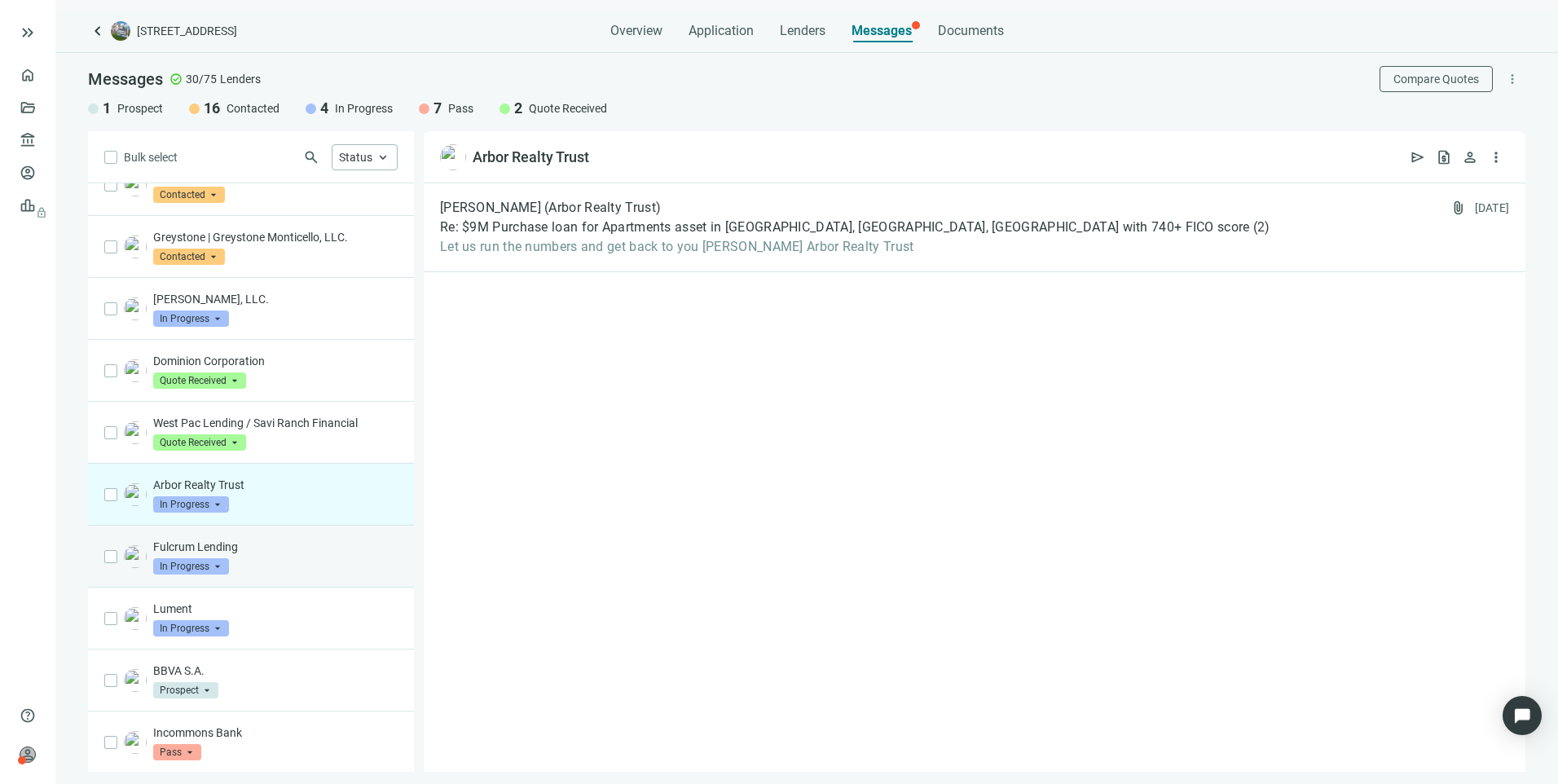
click at [278, 555] on p "Fulcrum Lending" at bounding box center [275, 547] width 244 height 16
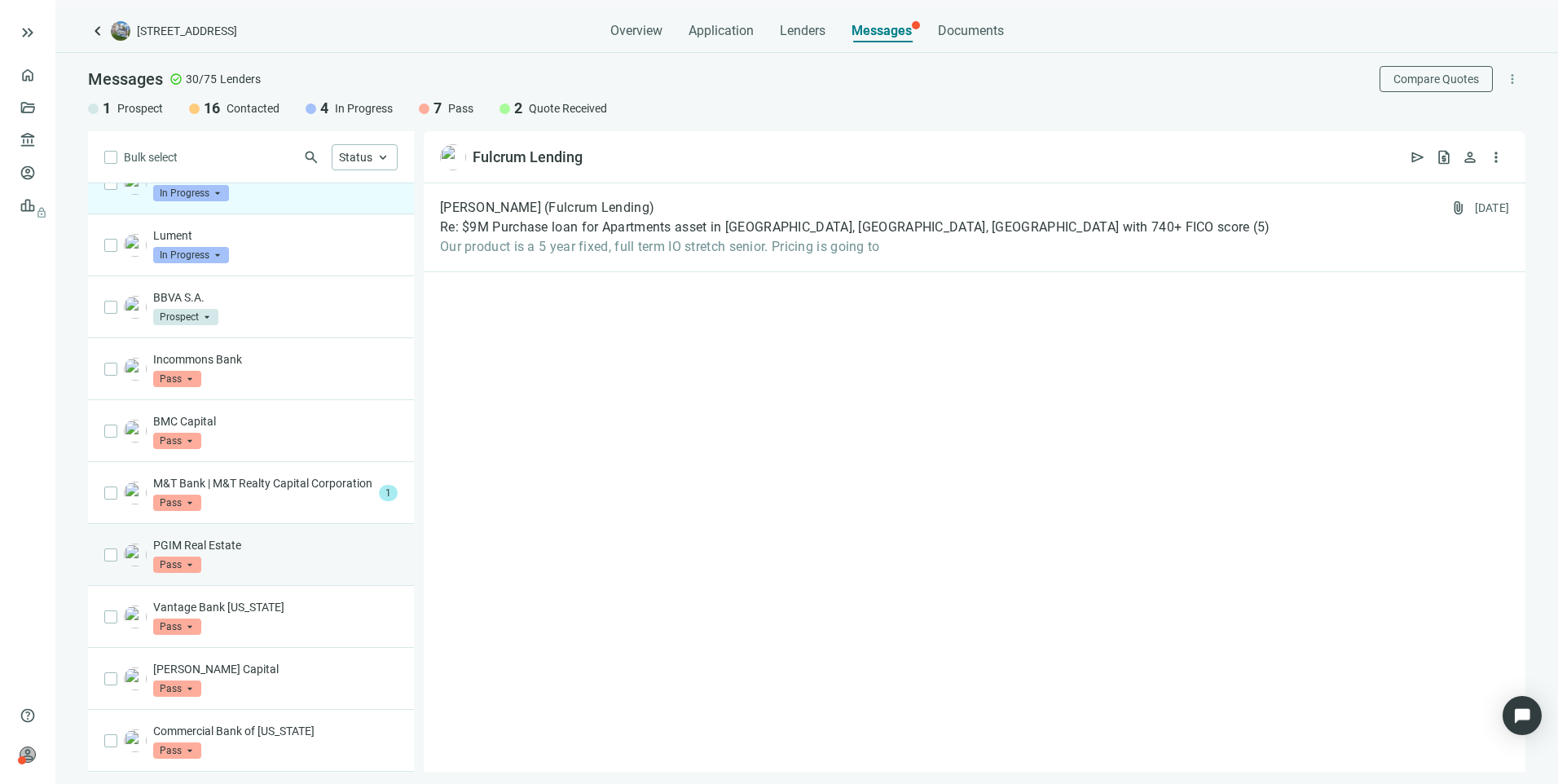
scroll to position [1302, 0]
click at [295, 488] on p "M&T Bank | M&T Realty Capital Corporation" at bounding box center [263, 483] width 219 height 16
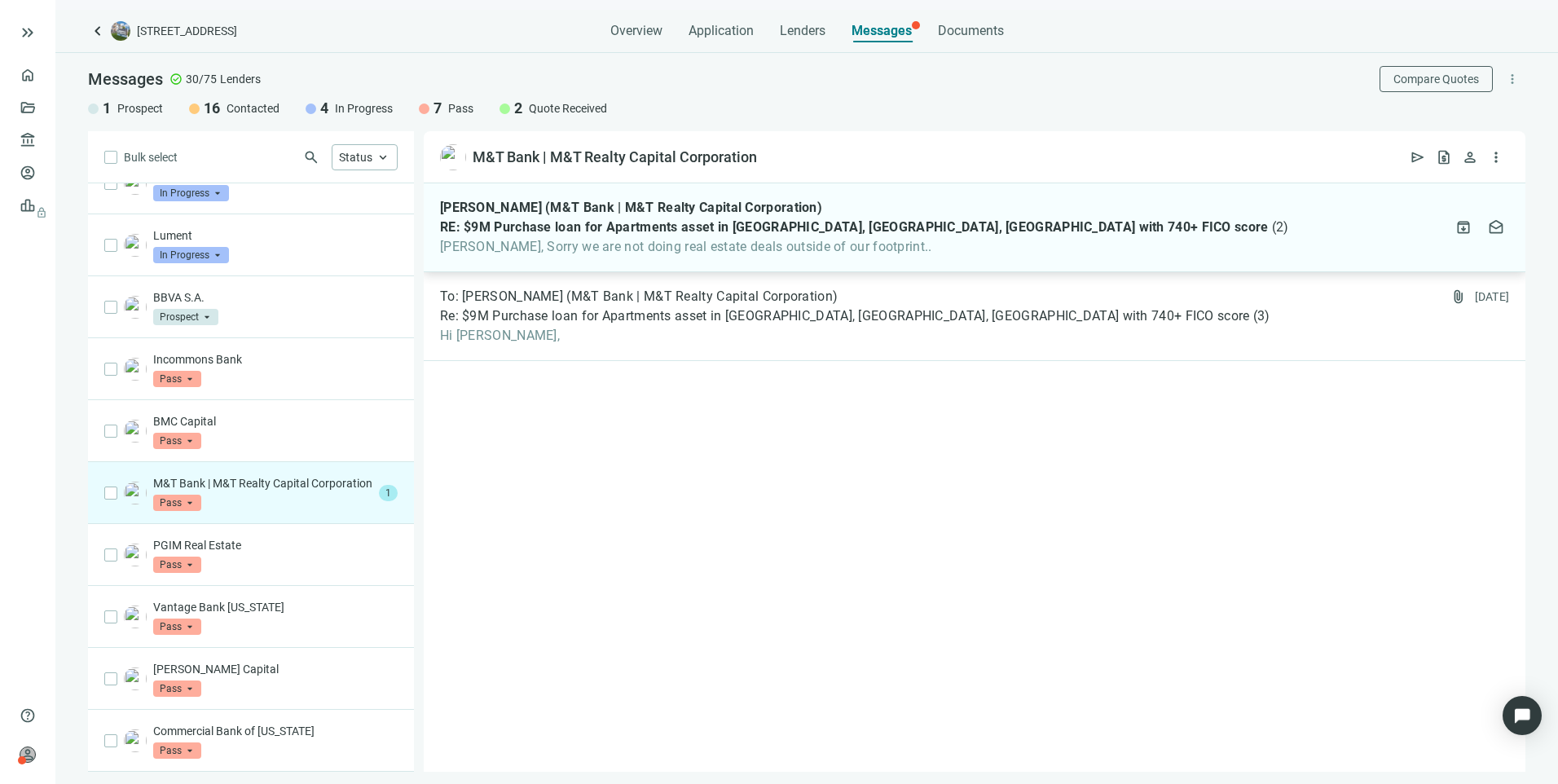
click at [486, 258] on div "Mark Cohen (M&T Bank | M&T Realty Capital Corporation) RE: $9M Purchase loan fo…" at bounding box center [974, 228] width 1102 height 89
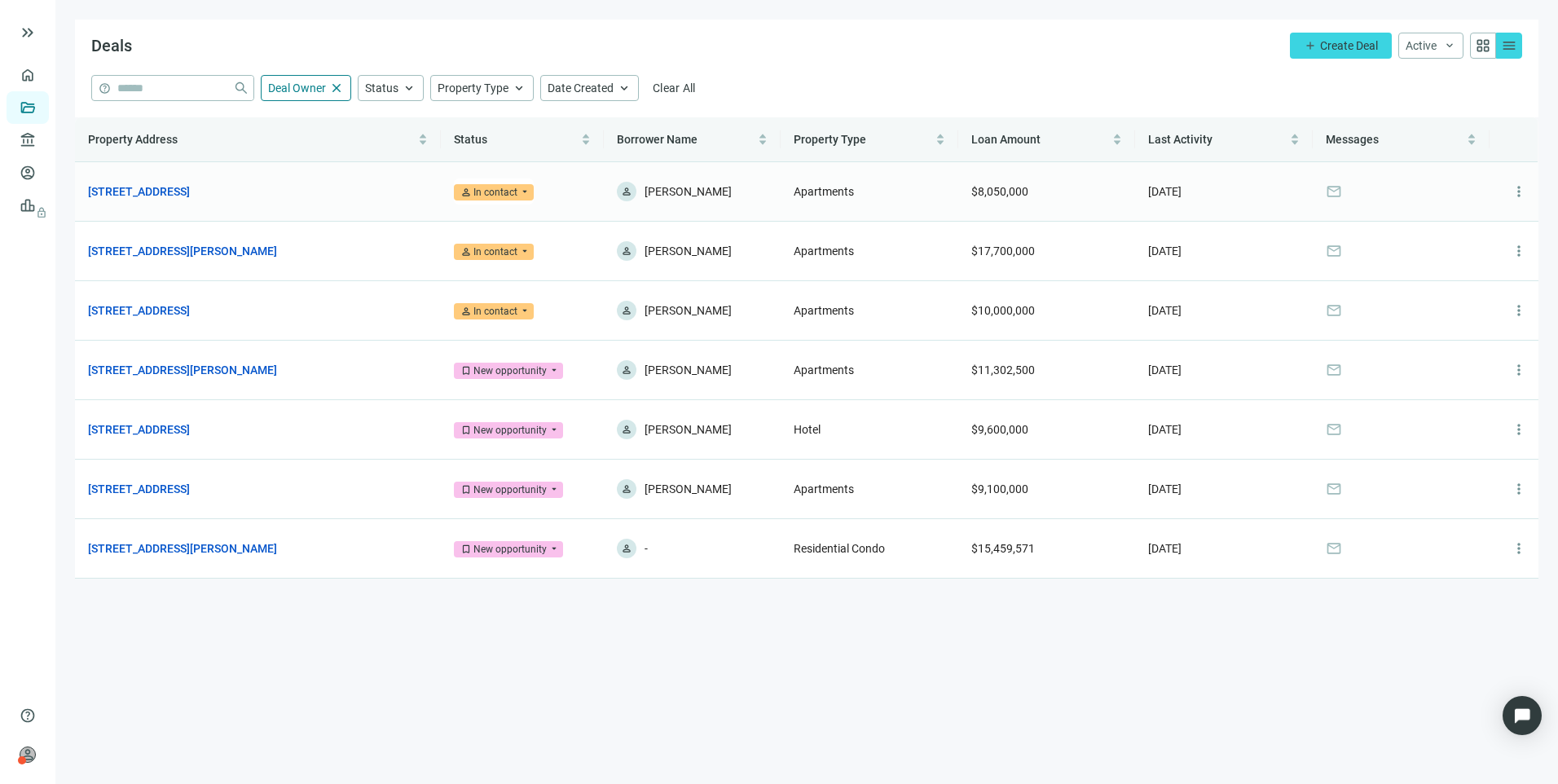
click at [223, 181] on td "[STREET_ADDRESS] open_in_new" at bounding box center [258, 191] width 366 height 59
click at [190, 191] on link "[STREET_ADDRESS]" at bounding box center [139, 191] width 101 height 18
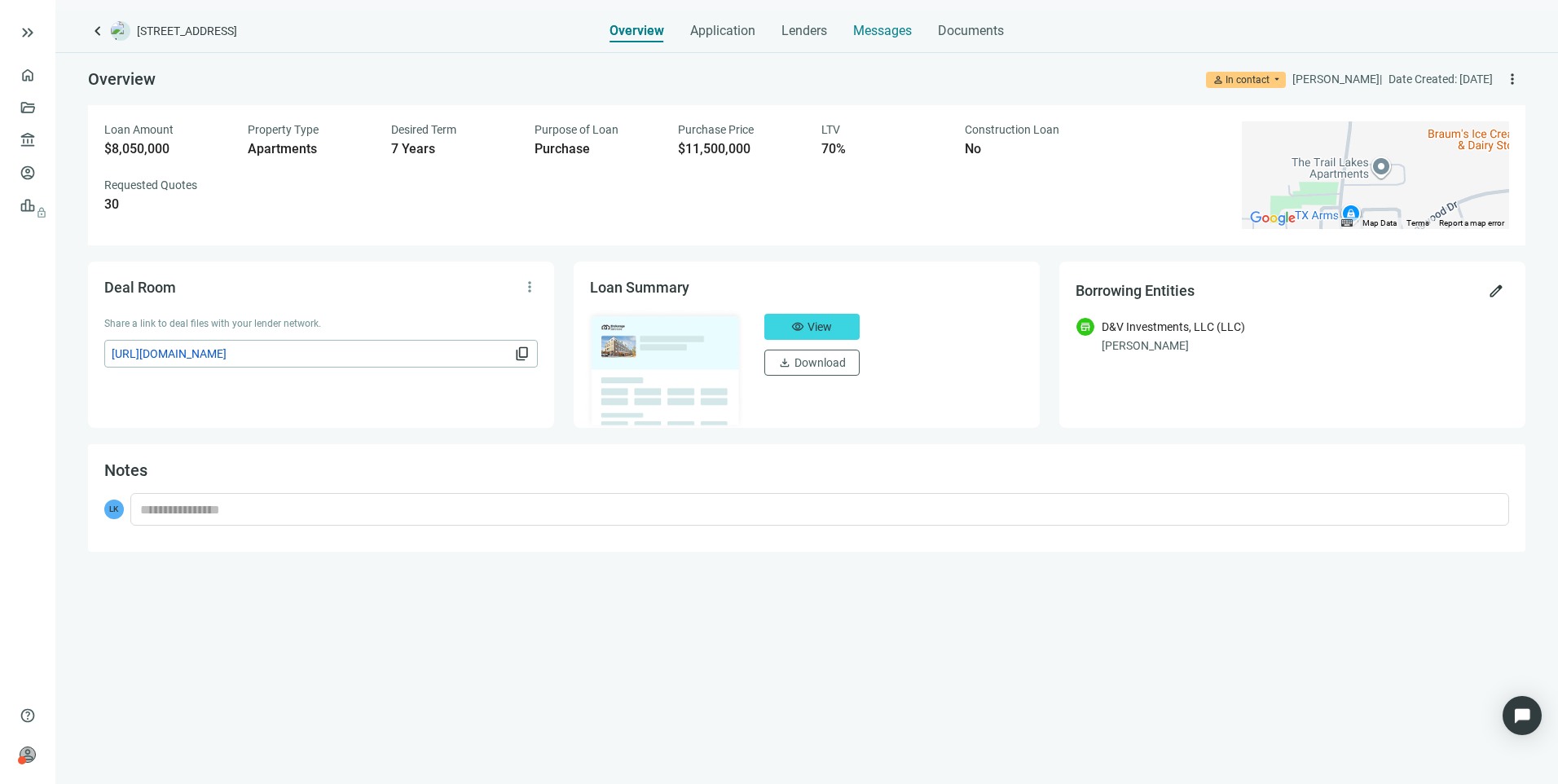
click at [862, 28] on span "Messages" at bounding box center [882, 31] width 59 height 16
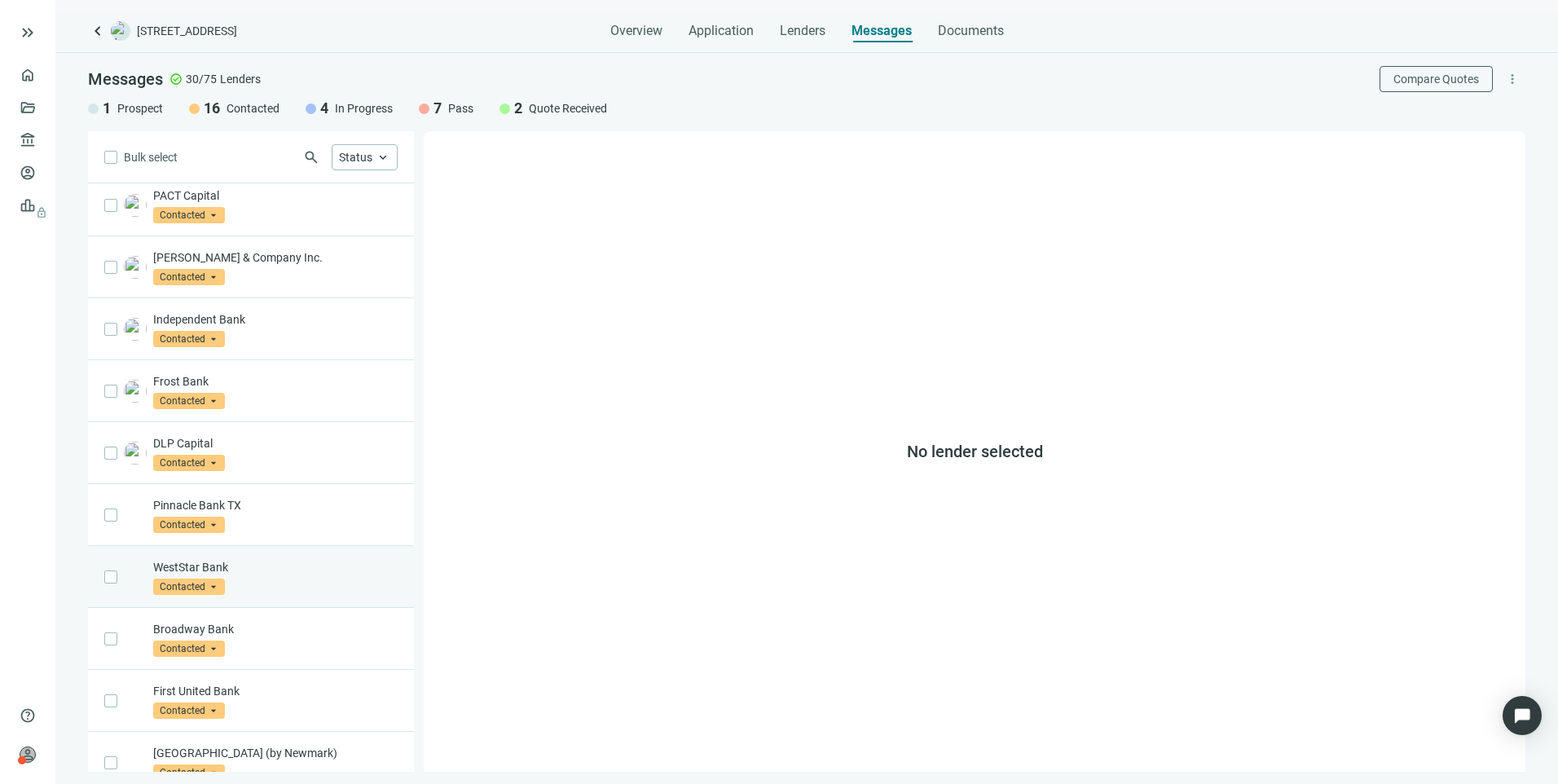
scroll to position [571, 0]
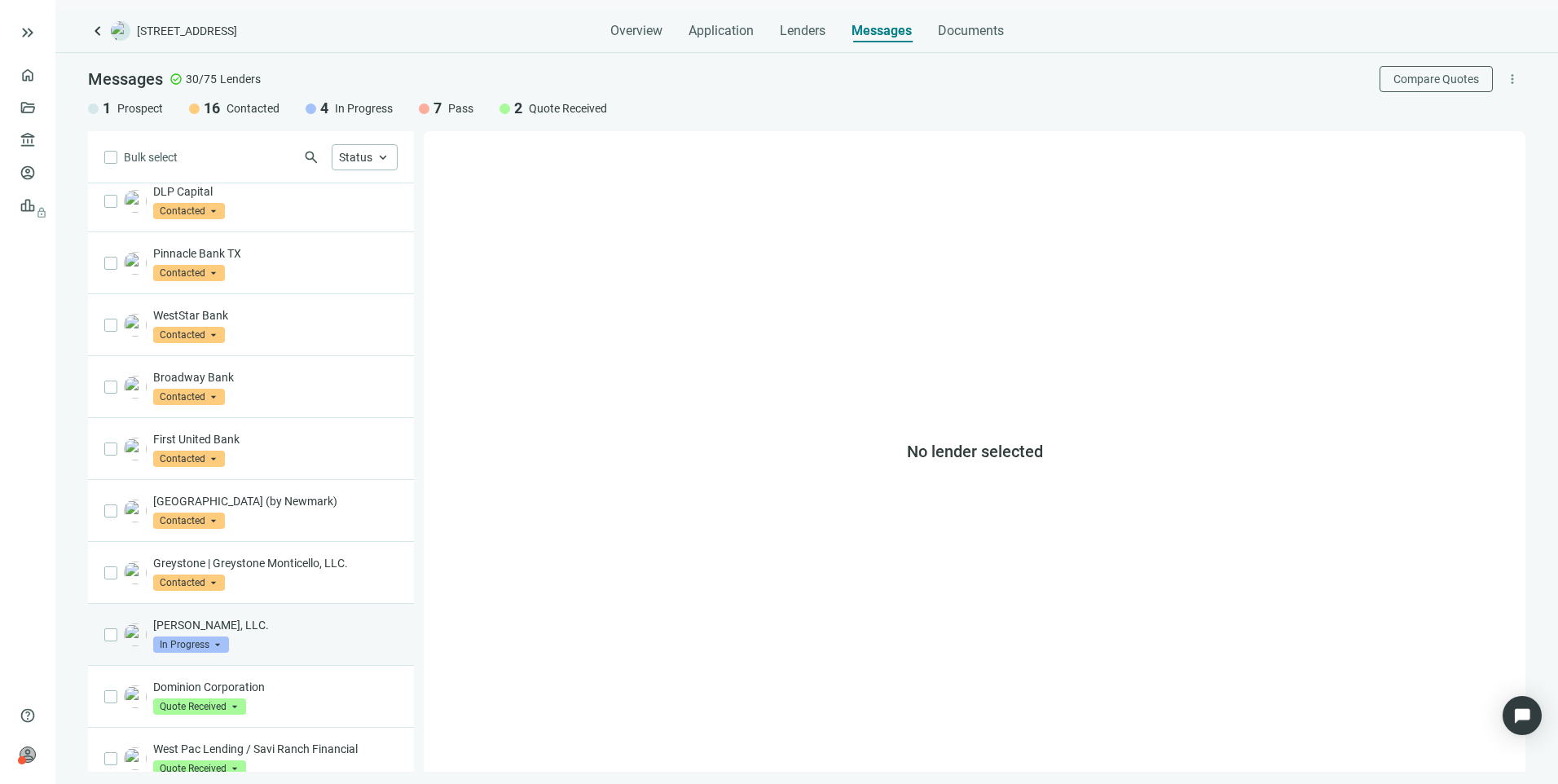
click at [308, 653] on div "[PERSON_NAME], LLC. In Progress arrow_drop_down" at bounding box center [275, 634] width 244 height 36
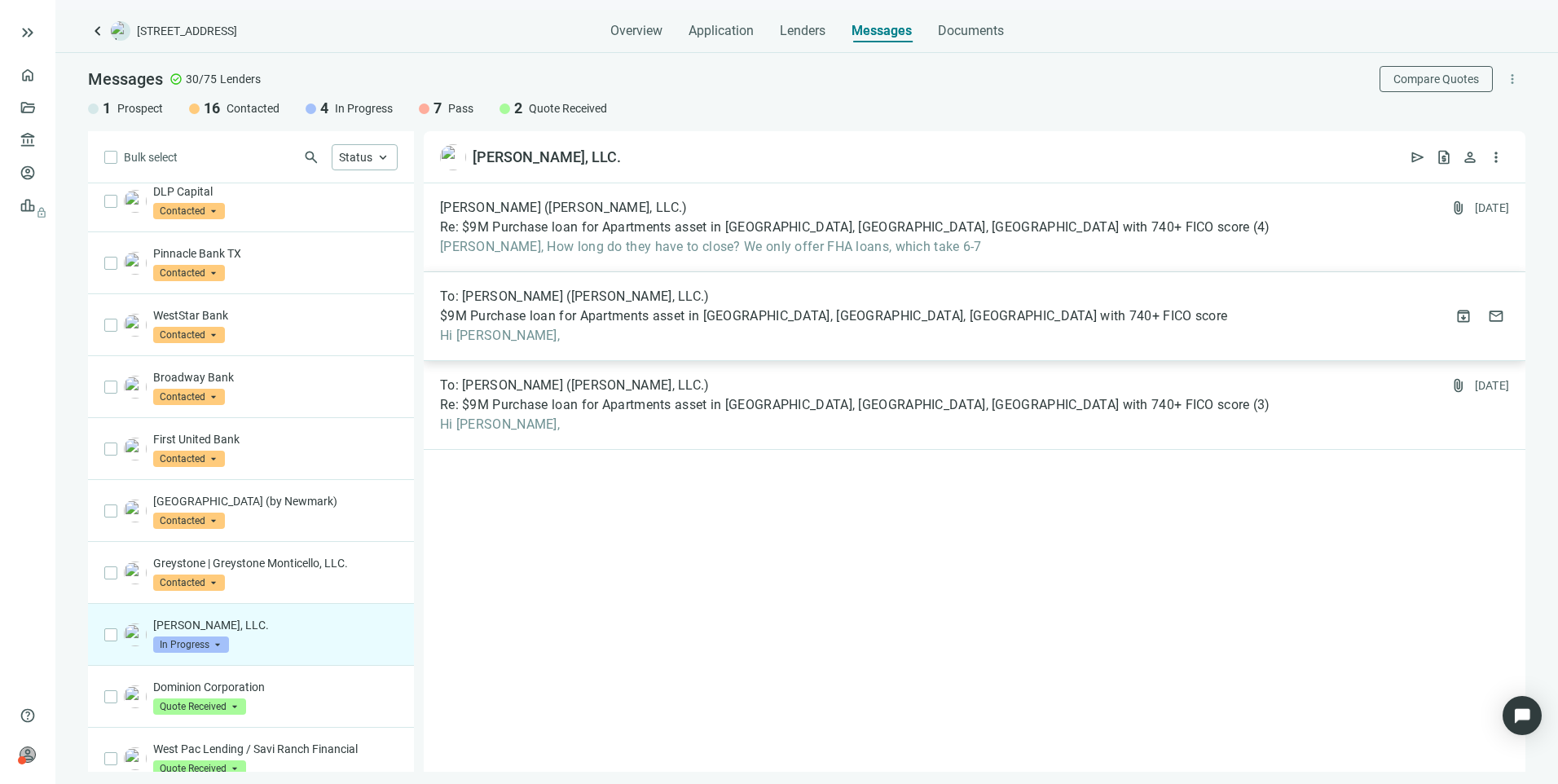
click at [647, 273] on div "To: [PERSON_NAME] ([PERSON_NAME], LLC.) $9M Purchase loan for Apartments asset …" at bounding box center [974, 317] width 1102 height 89
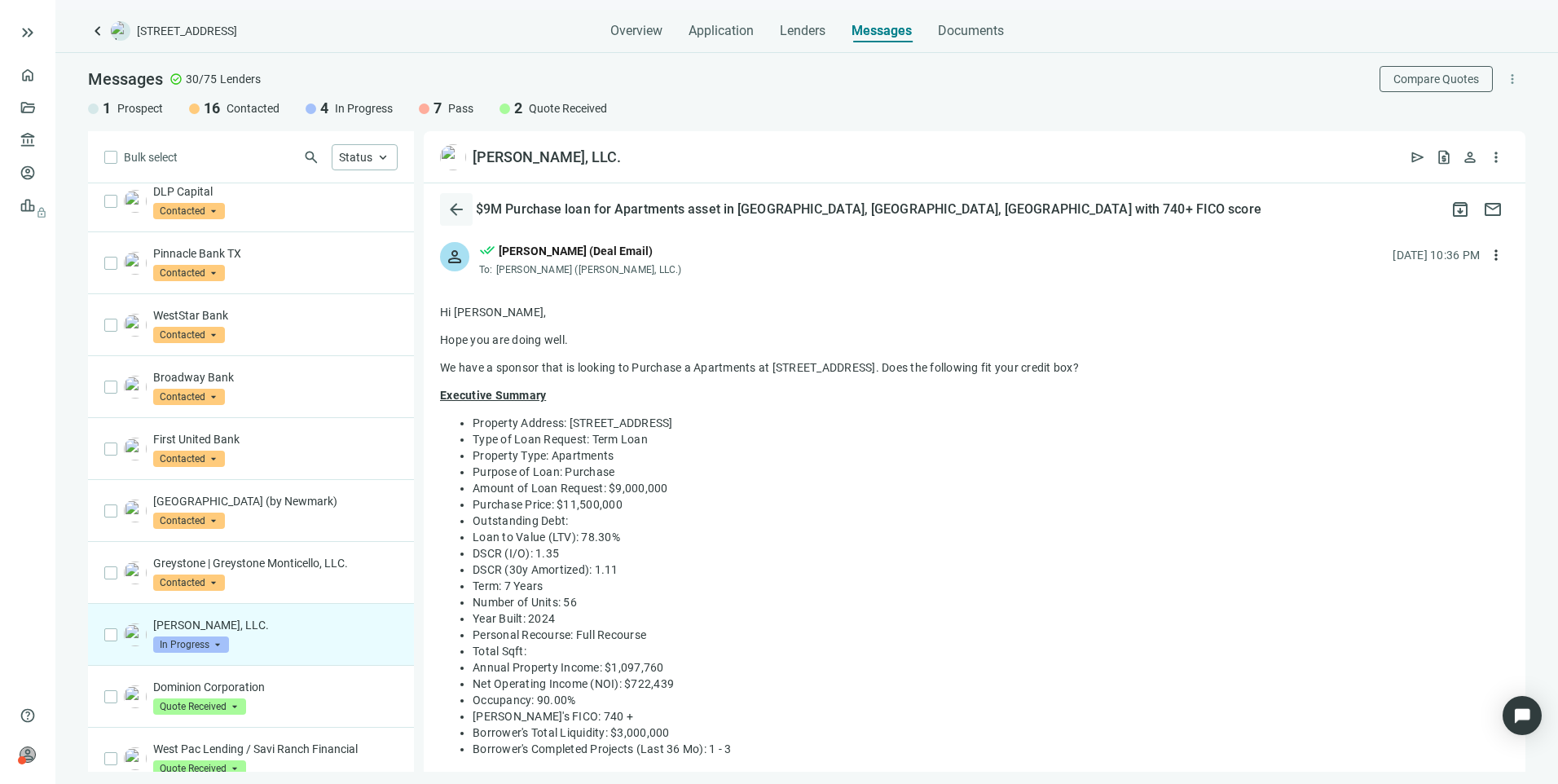
click at [452, 206] on span "arrow_back" at bounding box center [456, 209] width 19 height 19
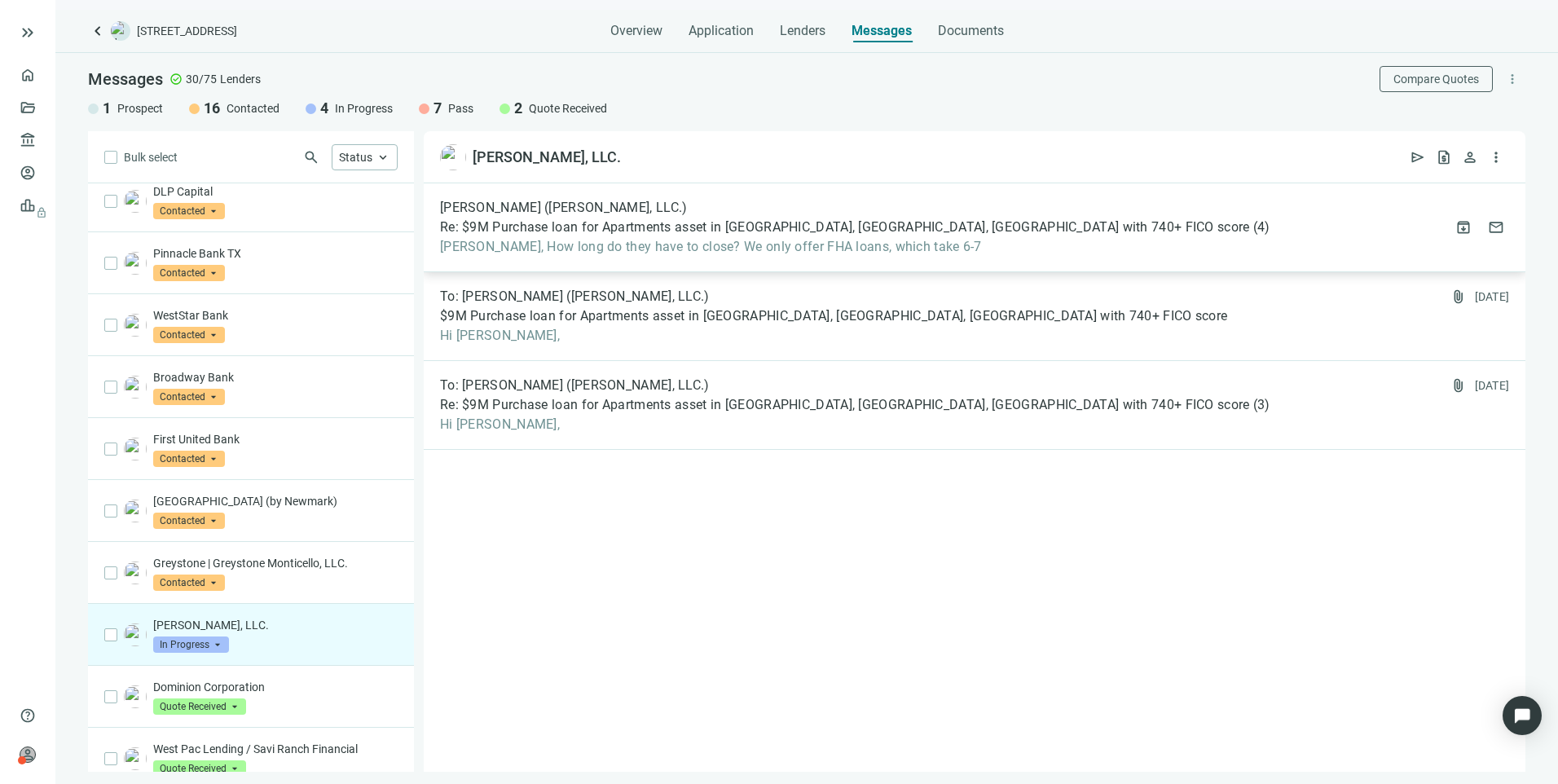
click at [692, 228] on span "Re: $9M Purchase loan for Apartments asset in [GEOGRAPHIC_DATA], [GEOGRAPHIC_DA…" at bounding box center [845, 227] width 810 height 16
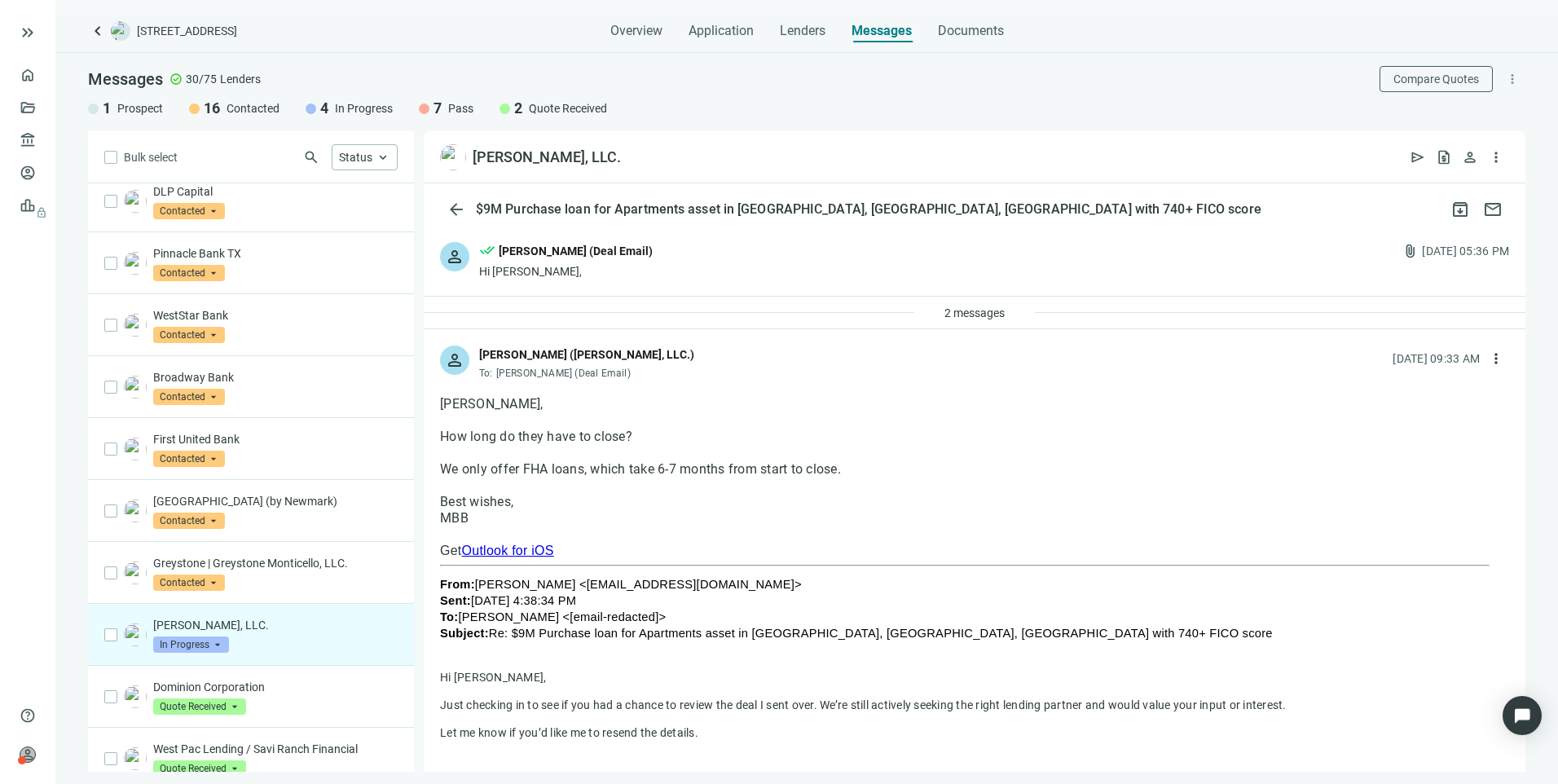
scroll to position [652, 0]
